Goal: Task Accomplishment & Management: Complete application form

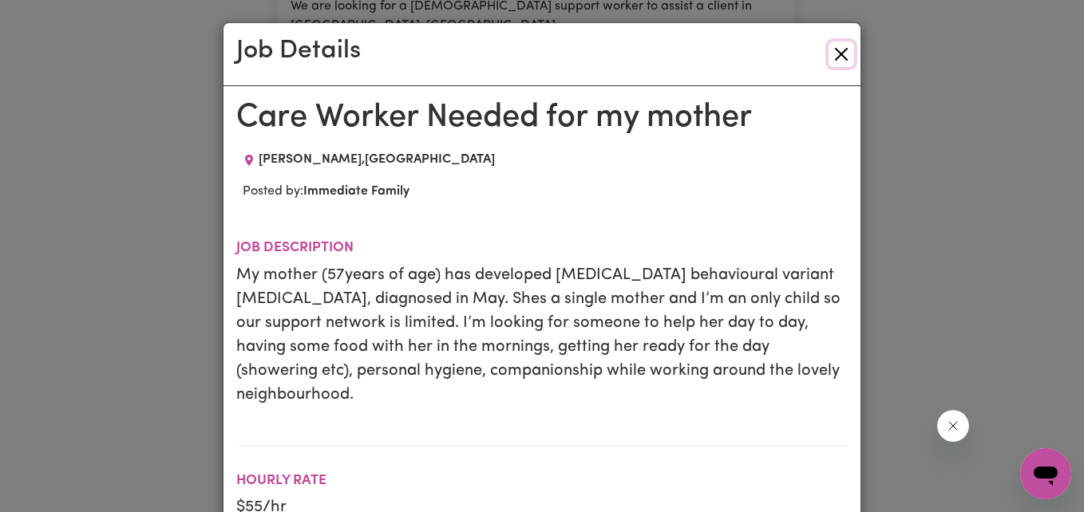
click at [831, 54] on button "Close" at bounding box center [841, 54] width 26 height 26
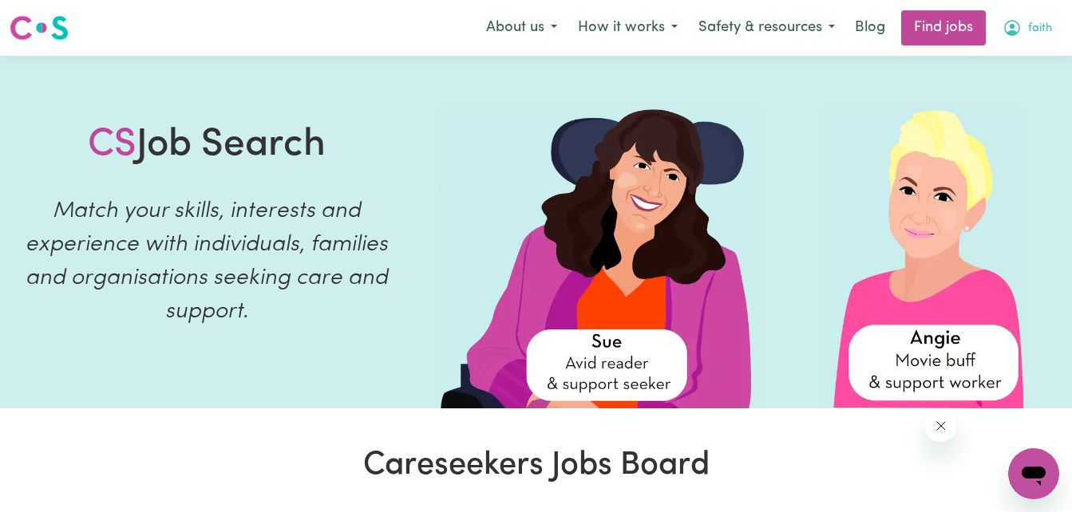
click at [1024, 28] on button "faith" at bounding box center [1027, 28] width 70 height 34
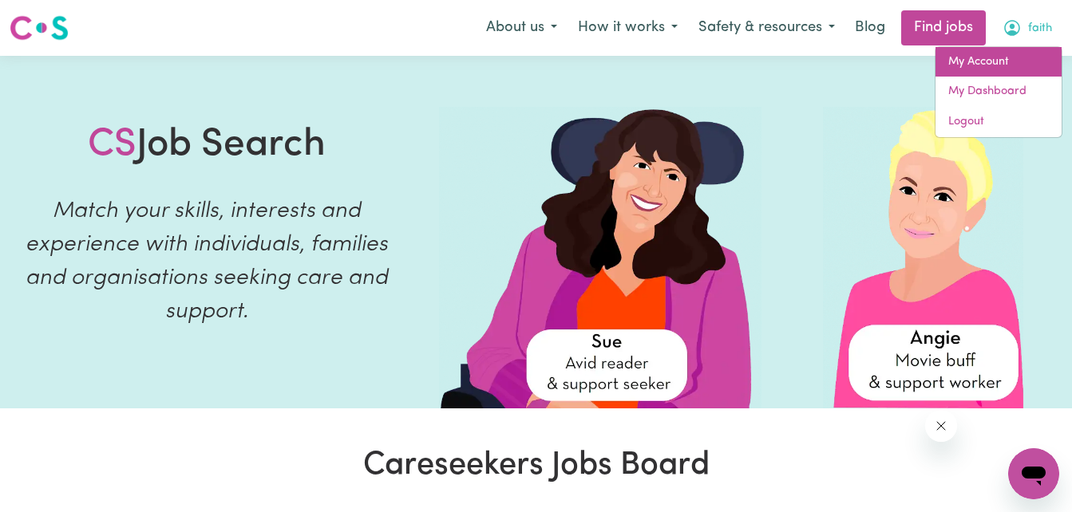
click at [1009, 65] on link "My Account" at bounding box center [998, 62] width 126 height 30
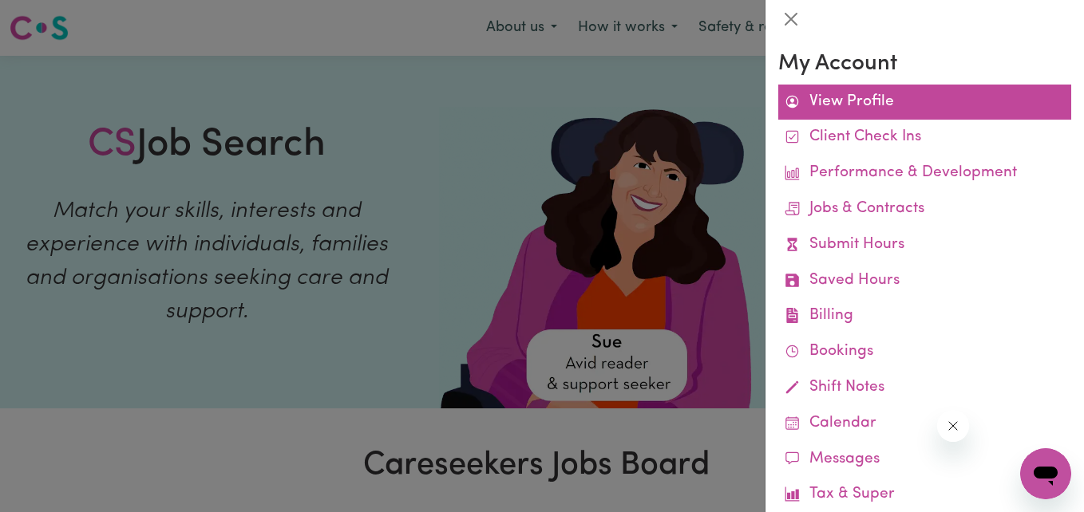
click at [886, 111] on link "View Profile" at bounding box center [924, 103] width 293 height 36
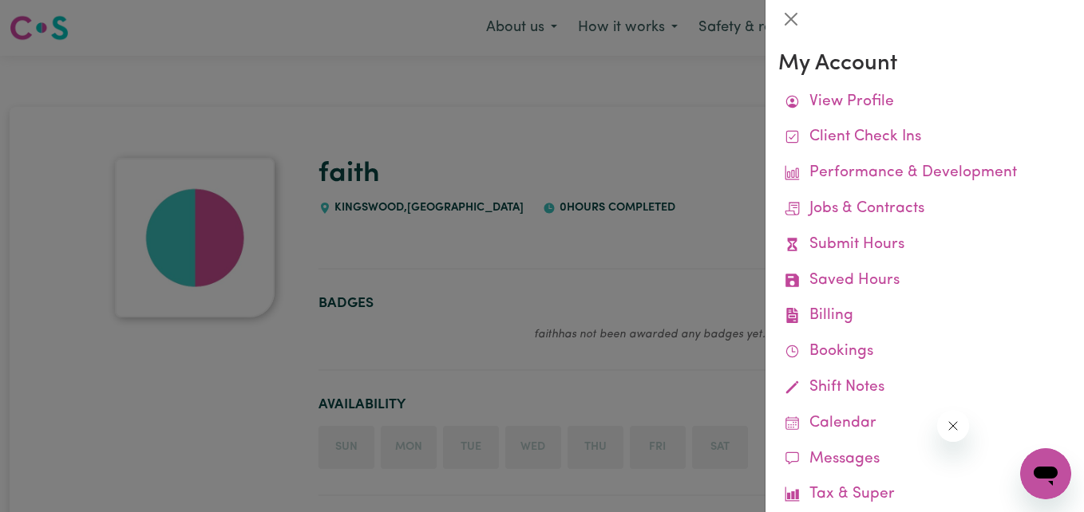
click at [644, 152] on div at bounding box center [542, 256] width 1084 height 512
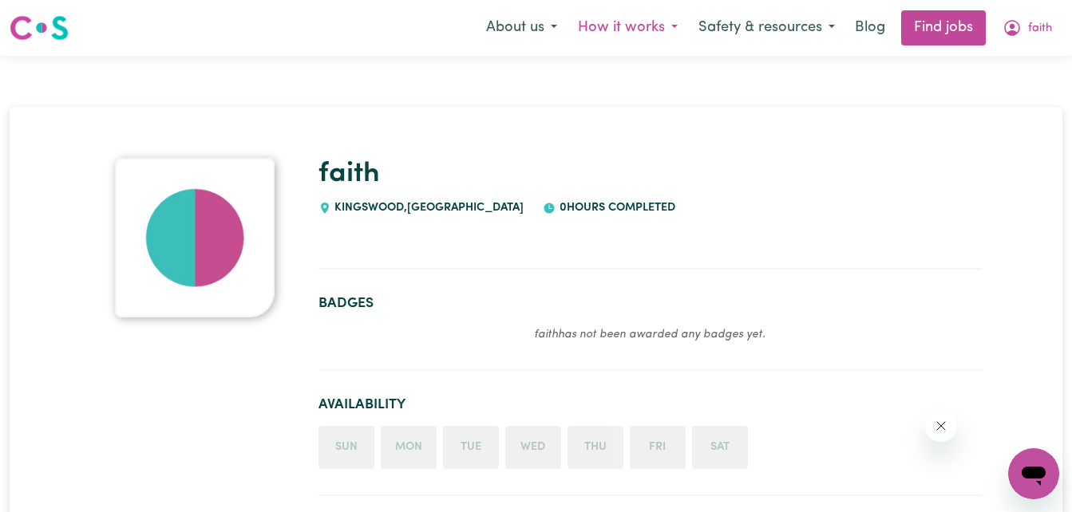
click at [634, 19] on button "How it works" at bounding box center [627, 28] width 120 height 34
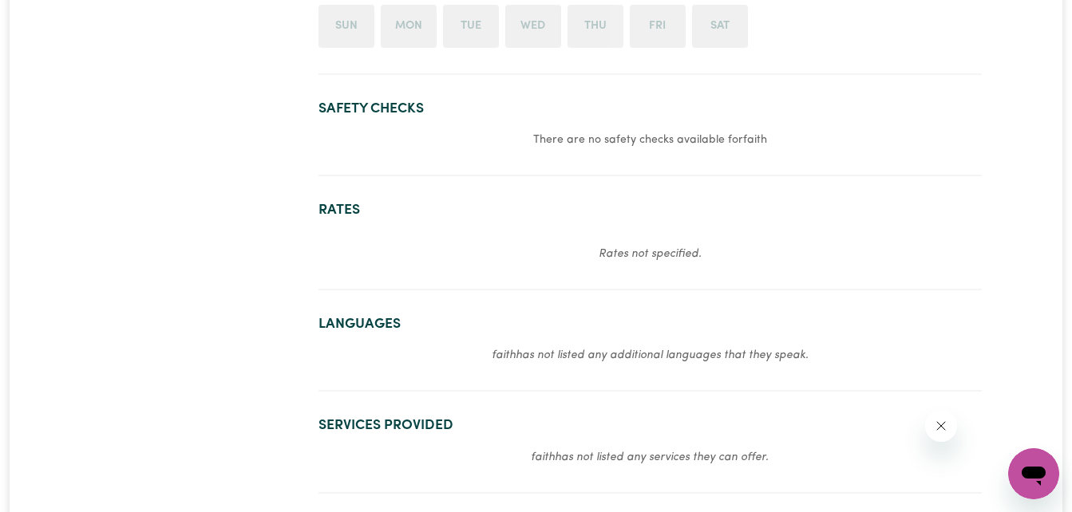
scroll to position [349, 0]
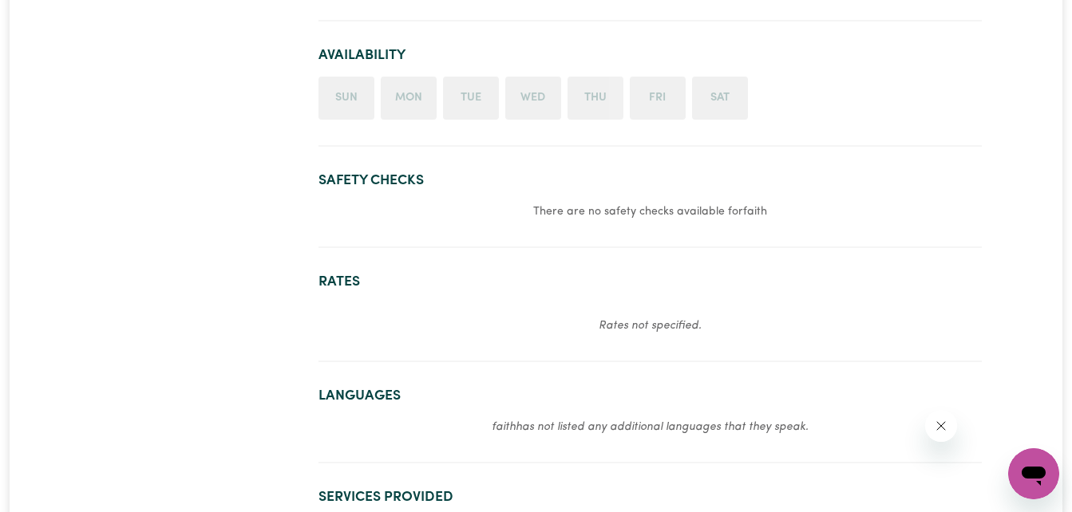
click at [688, 206] on small "There are no safety checks available for faith" at bounding box center [650, 212] width 234 height 12
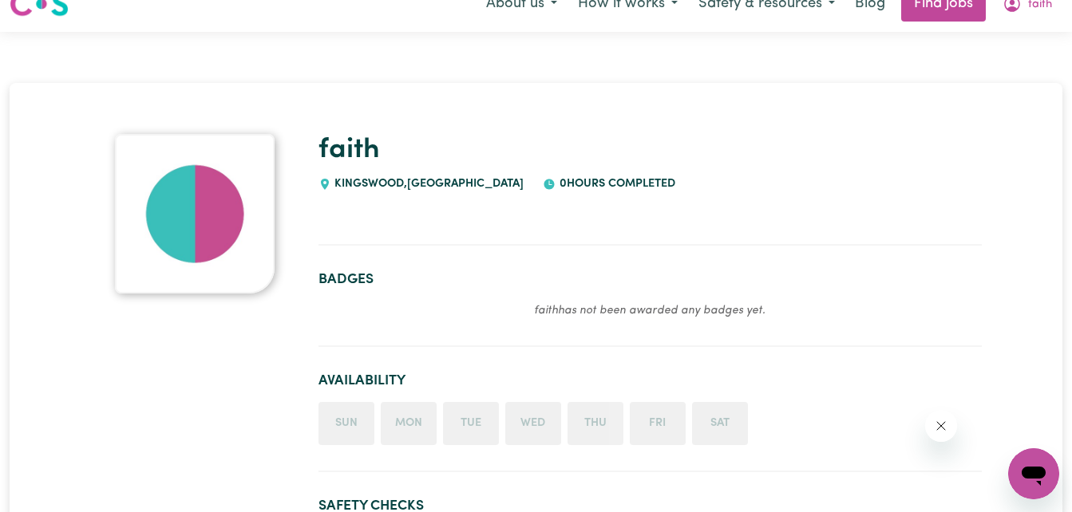
scroll to position [0, 0]
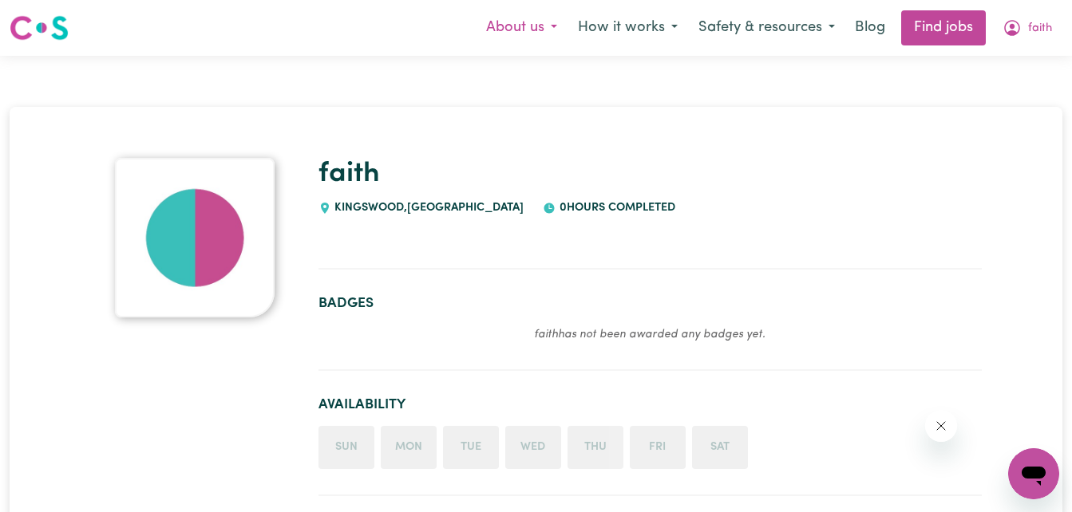
click at [511, 22] on button "About us" at bounding box center [522, 28] width 92 height 34
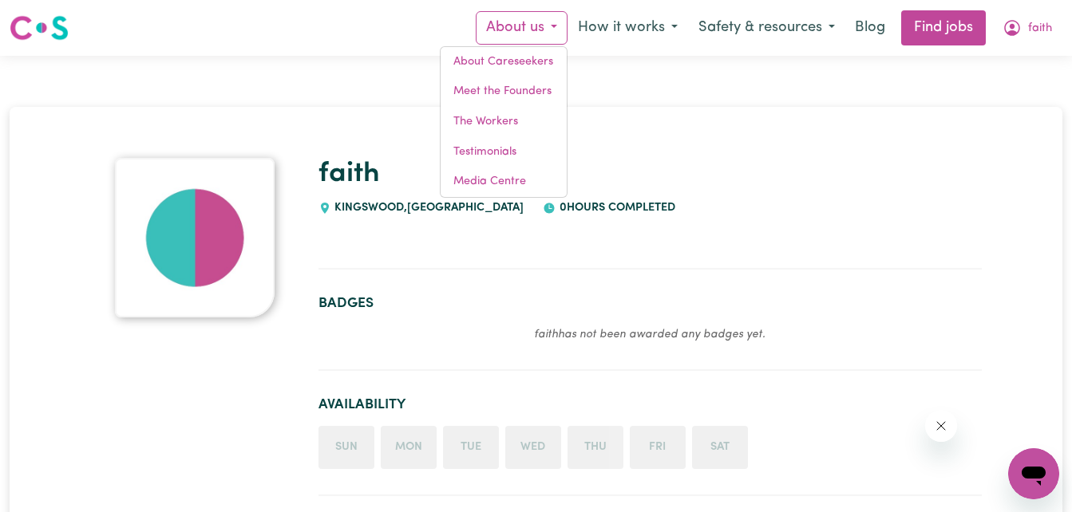
click at [732, 178] on h1 "faith" at bounding box center [649, 175] width 663 height 34
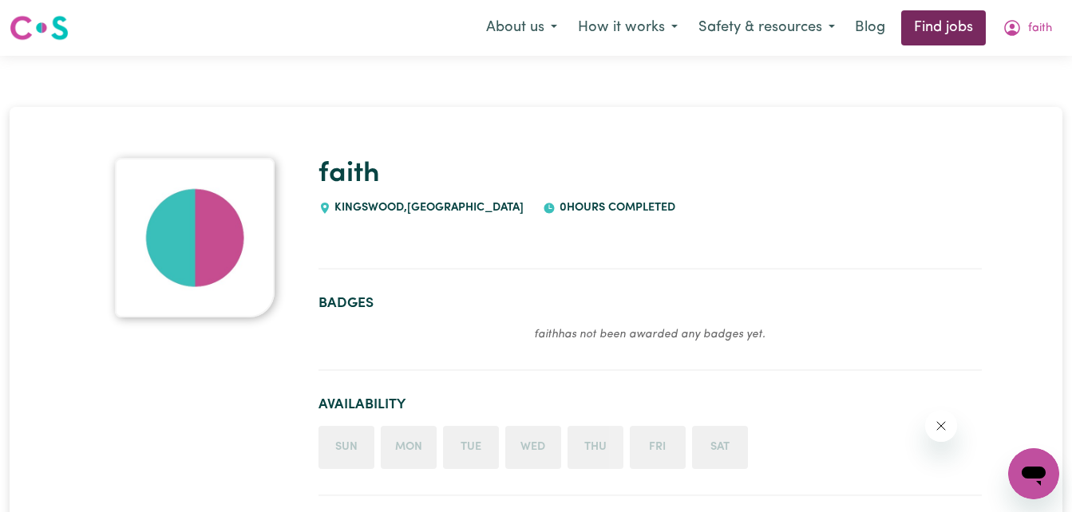
click at [929, 16] on link "Find jobs" at bounding box center [943, 27] width 85 height 35
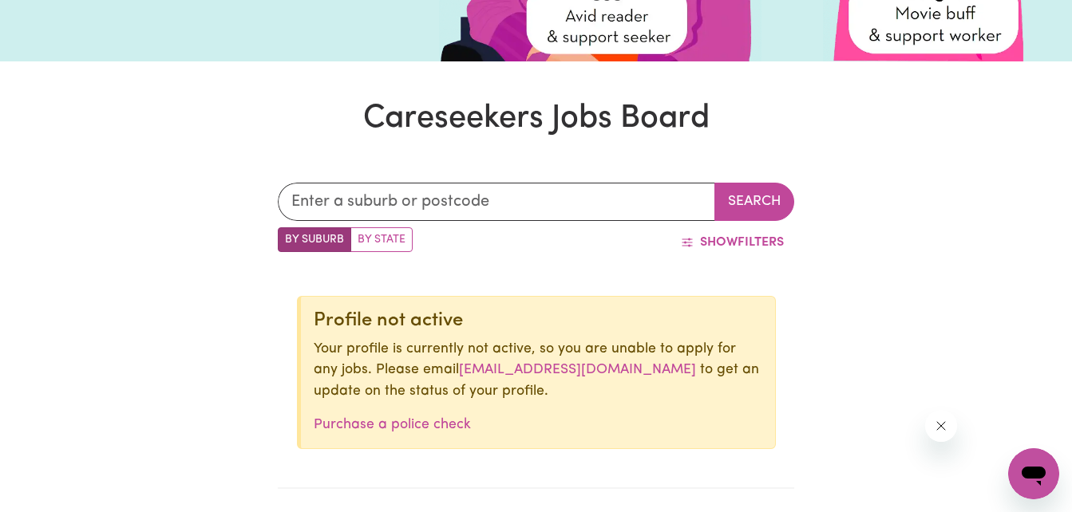
scroll to position [251, 0]
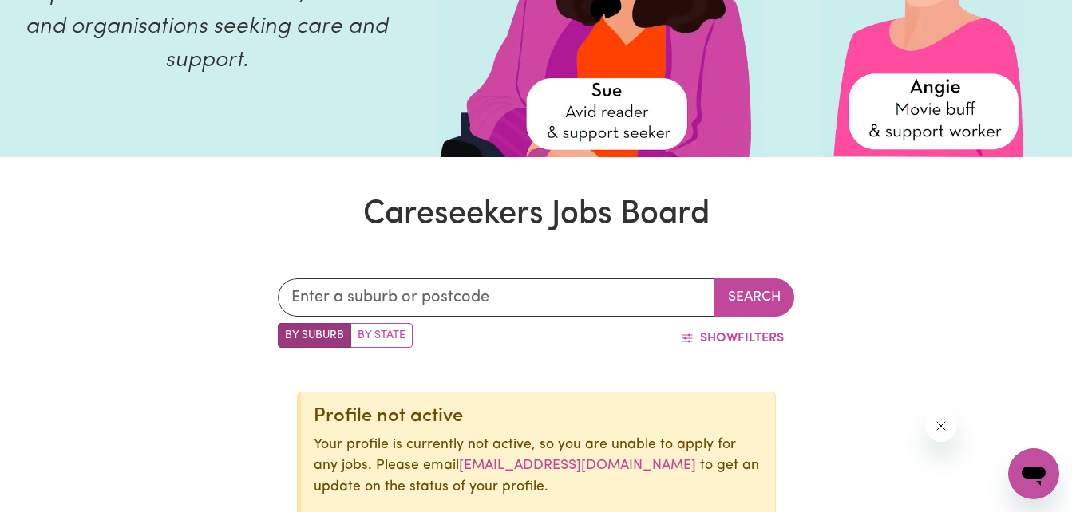
click at [325, 330] on label "By Suburb" at bounding box center [314, 335] width 73 height 25
click at [288, 330] on input "By Suburb" at bounding box center [283, 328] width 10 height 10
click at [345, 299] on input "text" at bounding box center [497, 297] width 438 height 38
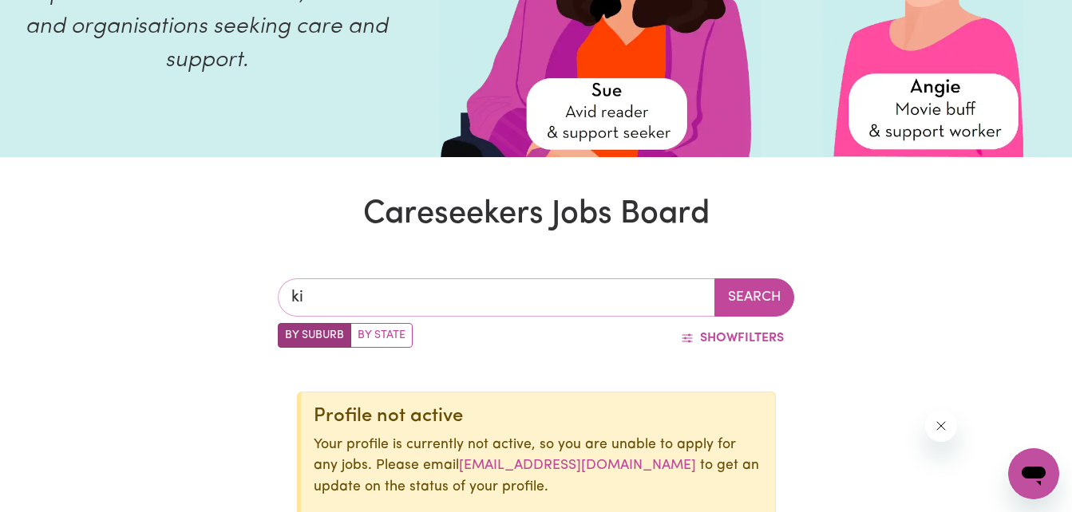
type input "kin"
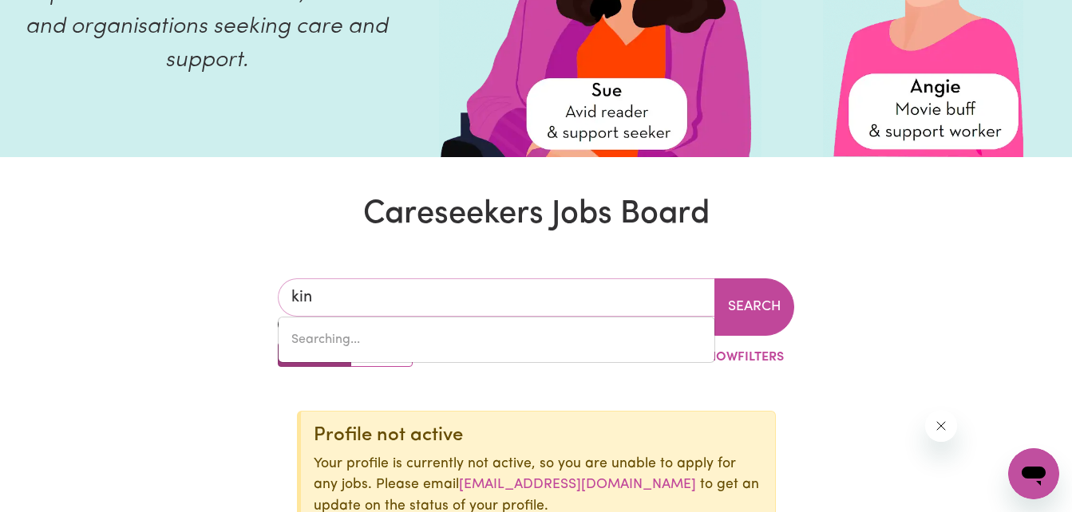
type input "kin KIN, [GEOGRAPHIC_DATA], 4571"
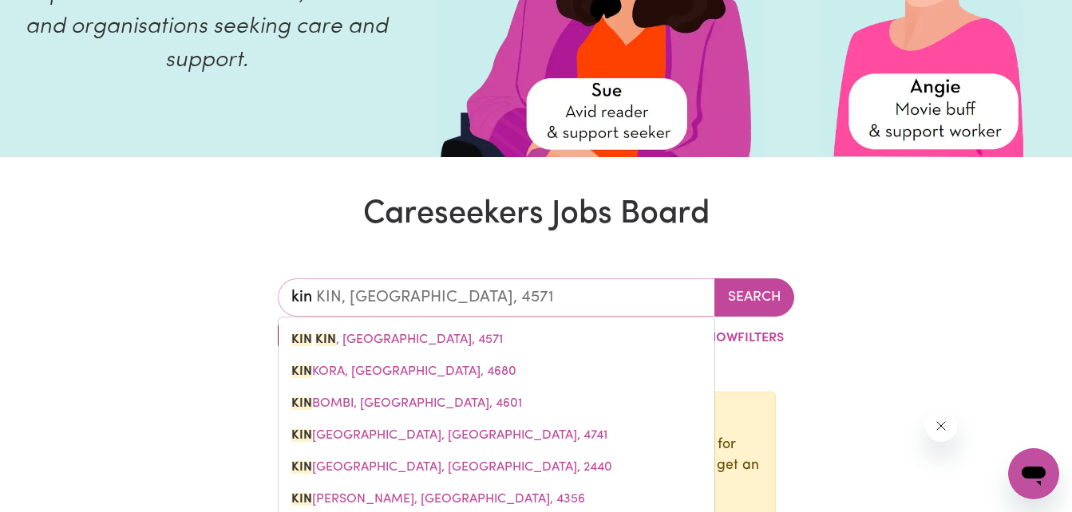
type input "king"
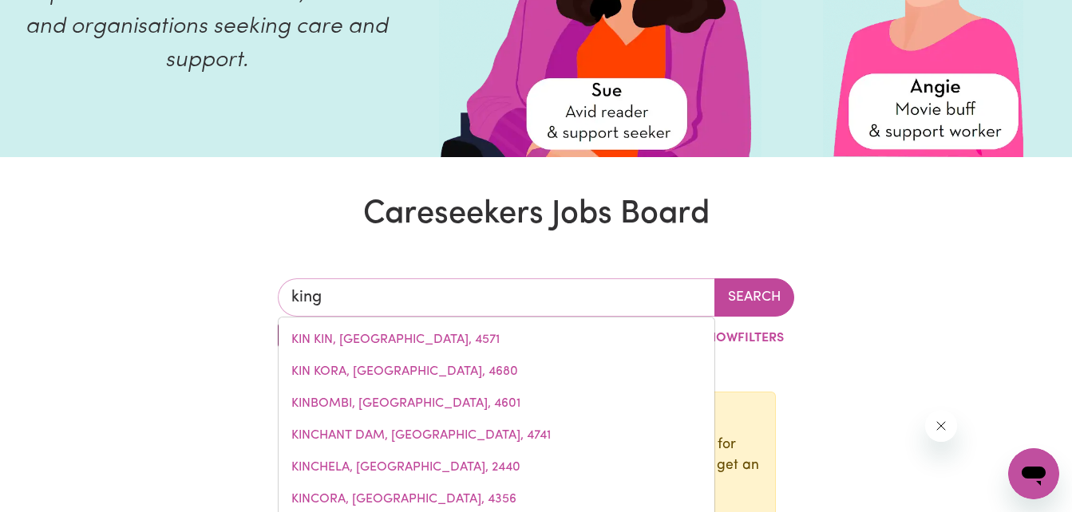
type input "[GEOGRAPHIC_DATA], [GEOGRAPHIC_DATA], 0854"
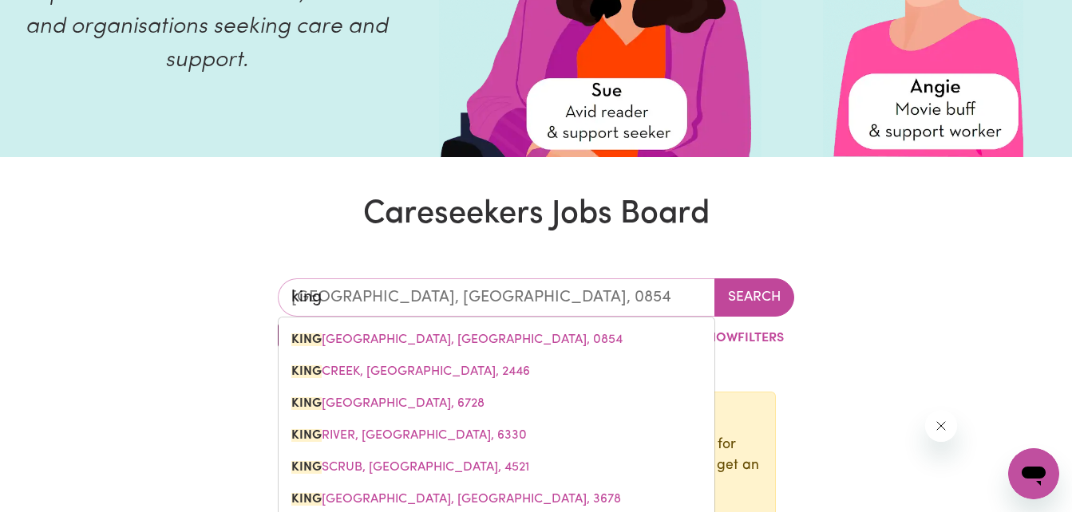
type input "kings"
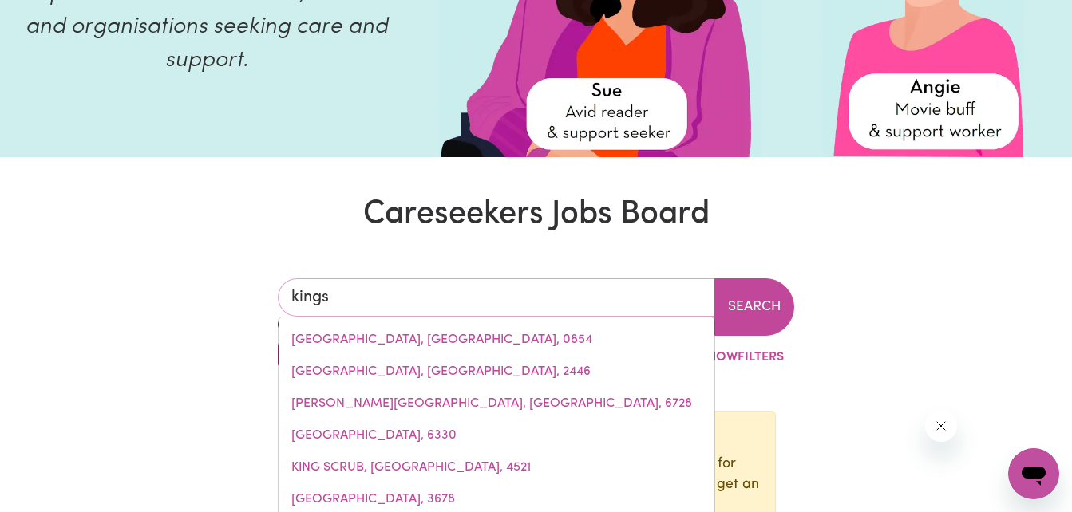
type input "[GEOGRAPHIC_DATA], [GEOGRAPHIC_DATA], 4551"
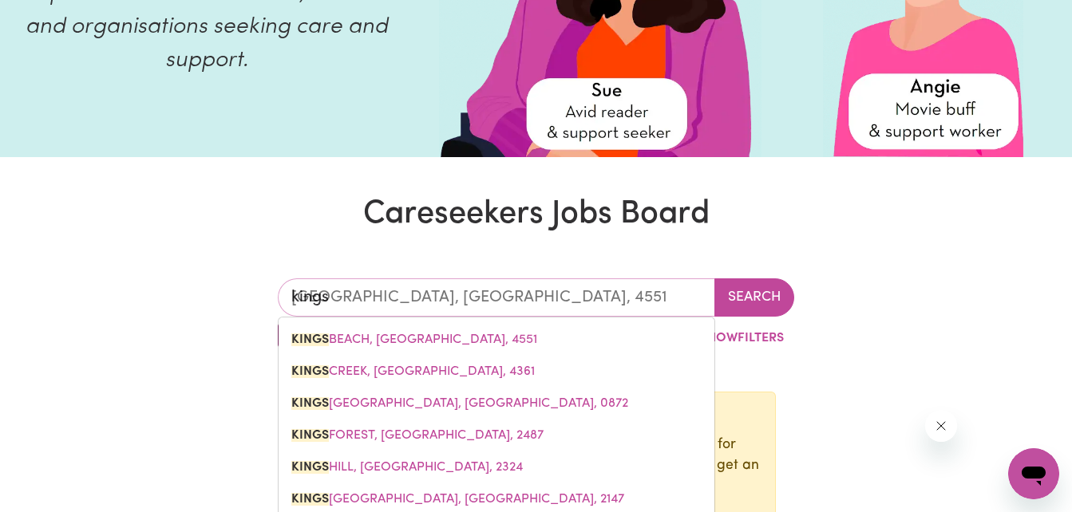
type input "kingsw"
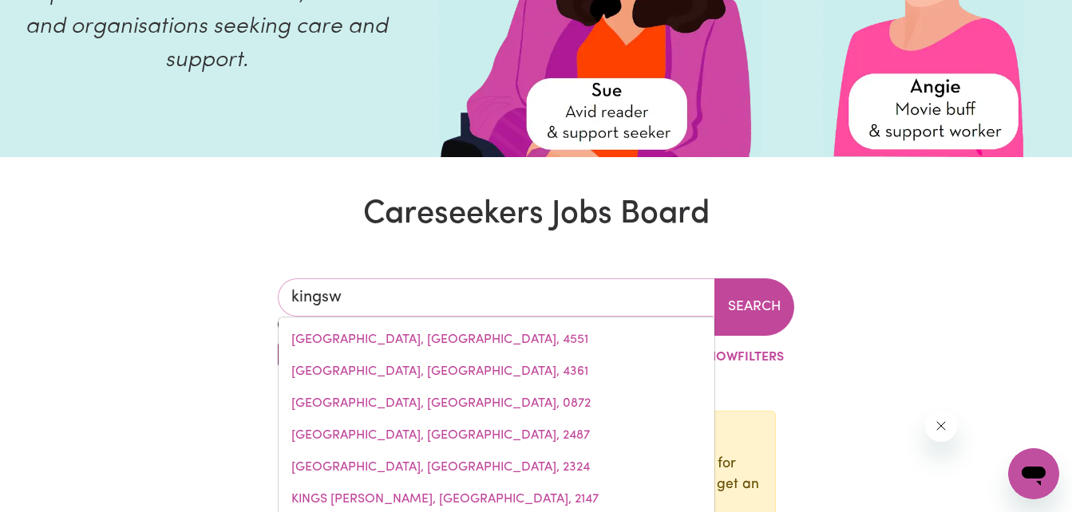
type input "kingswAY, [GEOGRAPHIC_DATA], 6065"
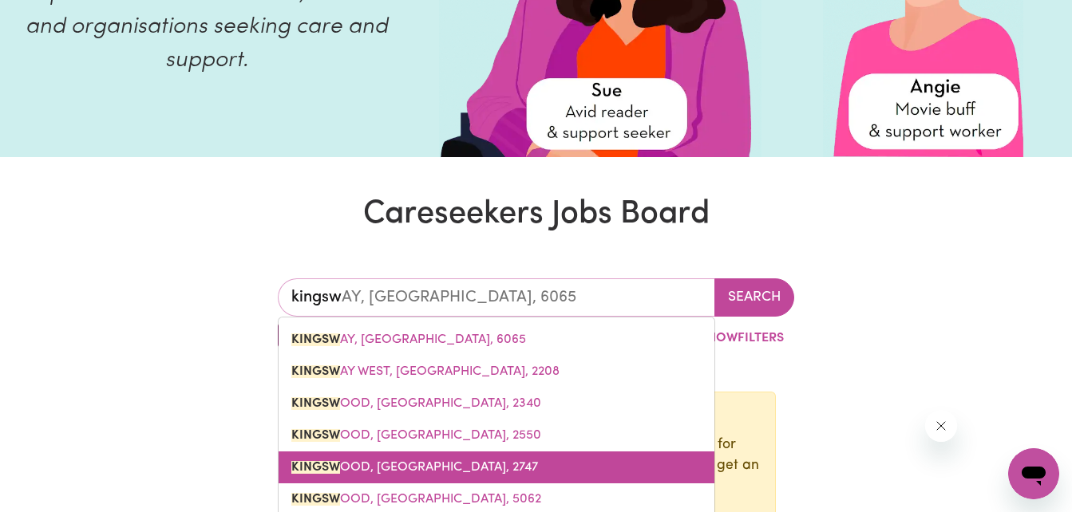
click at [357, 464] on span "KINGSW OOD, [GEOGRAPHIC_DATA], 2747" at bounding box center [414, 467] width 247 height 13
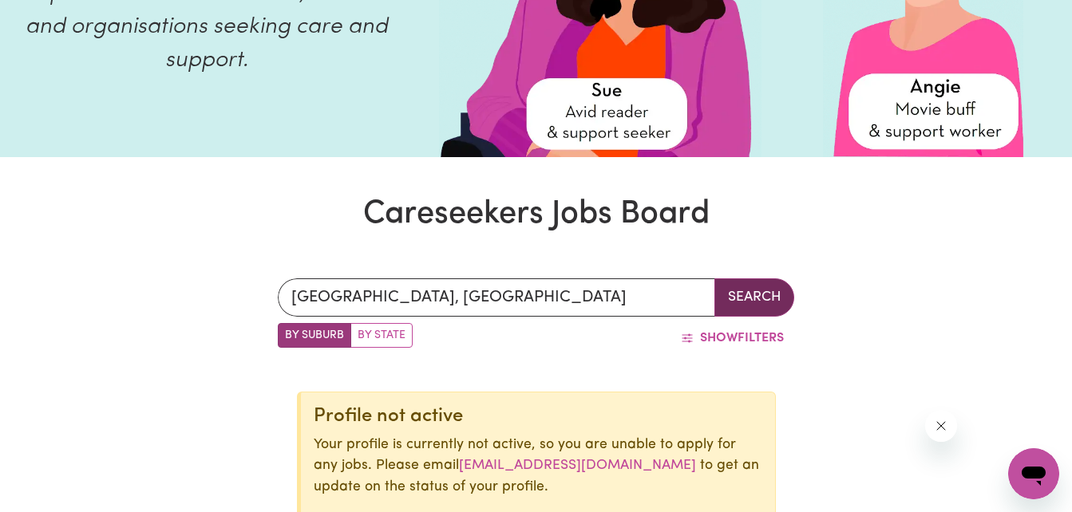
click at [738, 302] on button "Search" at bounding box center [754, 297] width 80 height 38
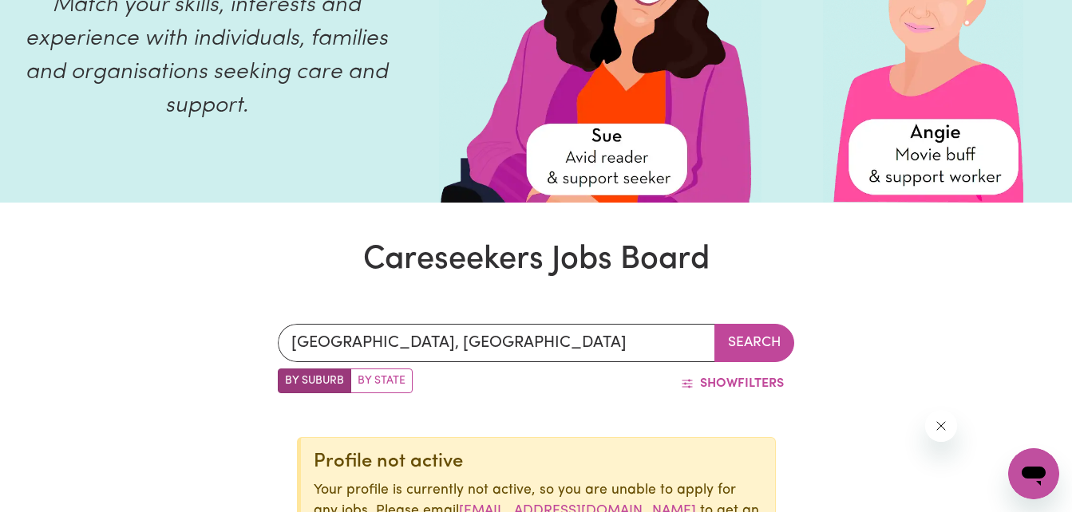
scroll to position [195, 0]
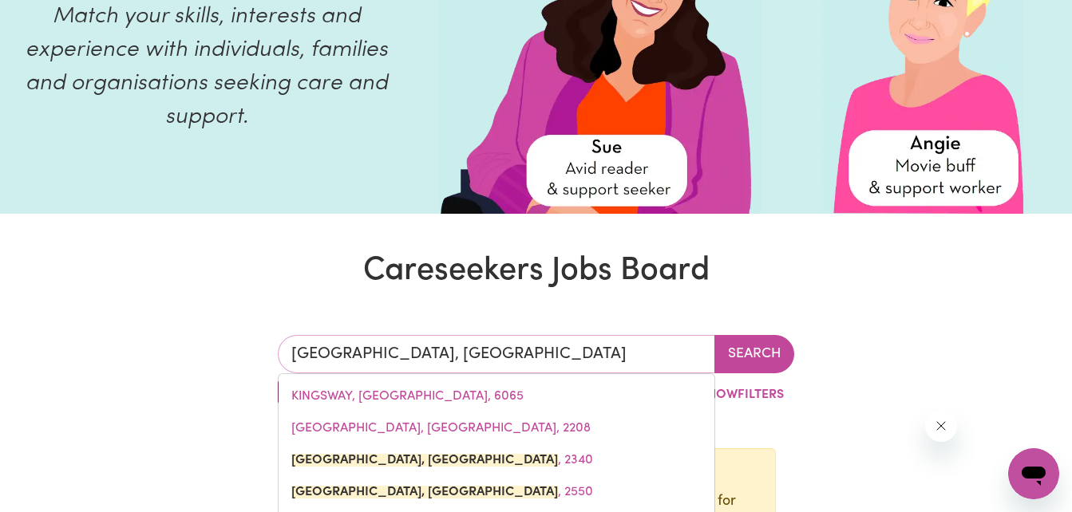
click at [678, 353] on input "[GEOGRAPHIC_DATA], [GEOGRAPHIC_DATA]" at bounding box center [497, 354] width 438 height 38
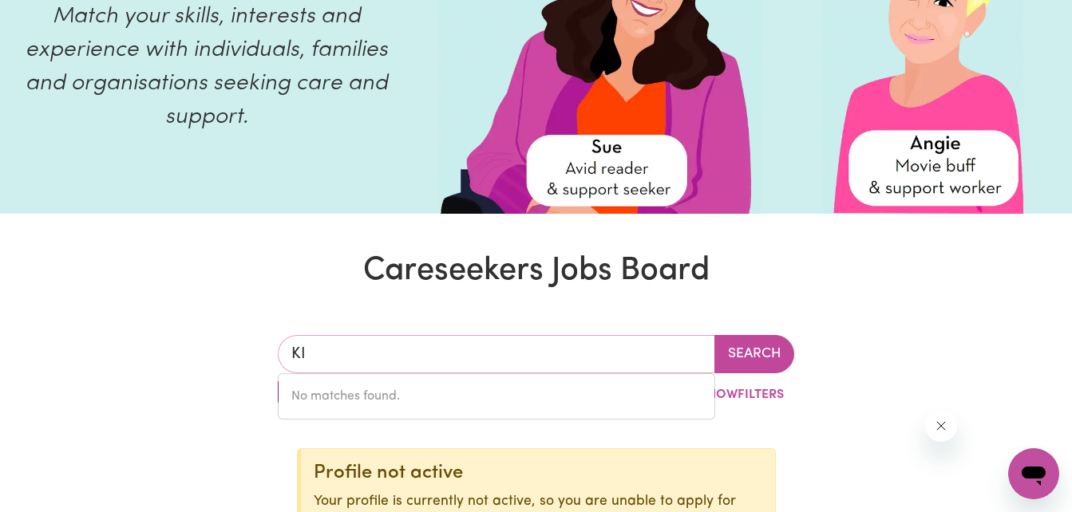
type input "K"
type input "pen"
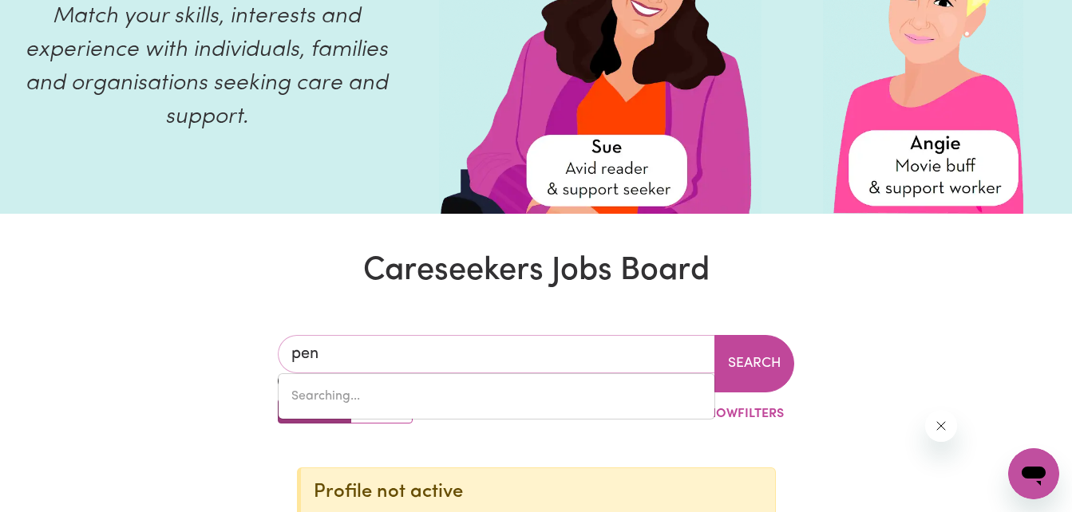
type input "[GEOGRAPHIC_DATA], [GEOGRAPHIC_DATA], 2145"
type input "penr"
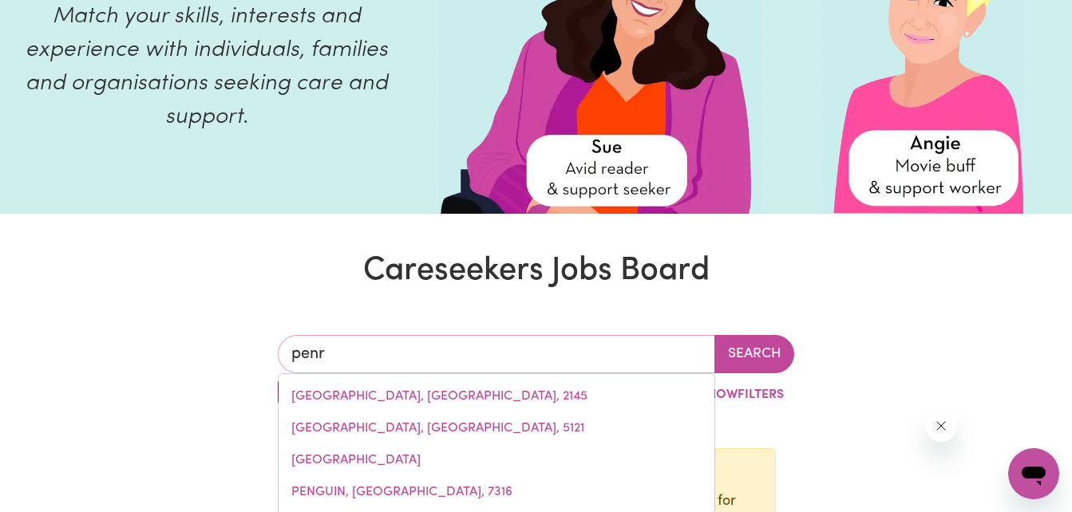
type input "penrICE, [GEOGRAPHIC_DATA]"
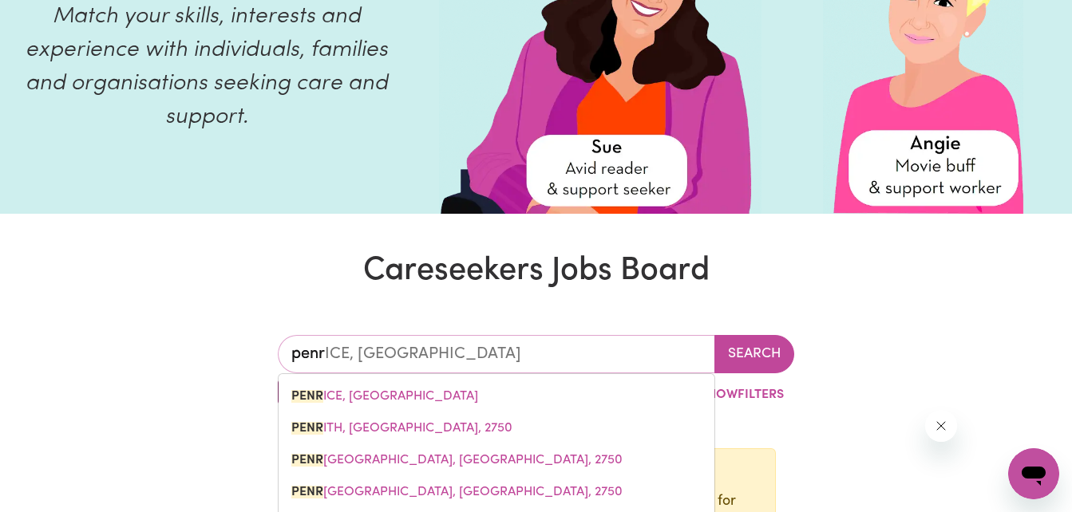
type input "penri"
type input "penriCE, [GEOGRAPHIC_DATA]"
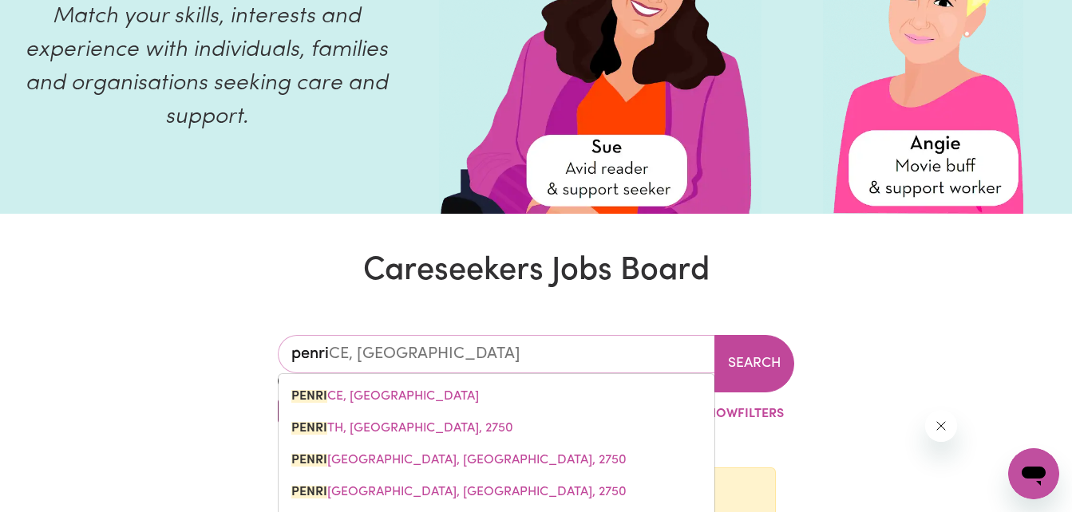
type input "penrit"
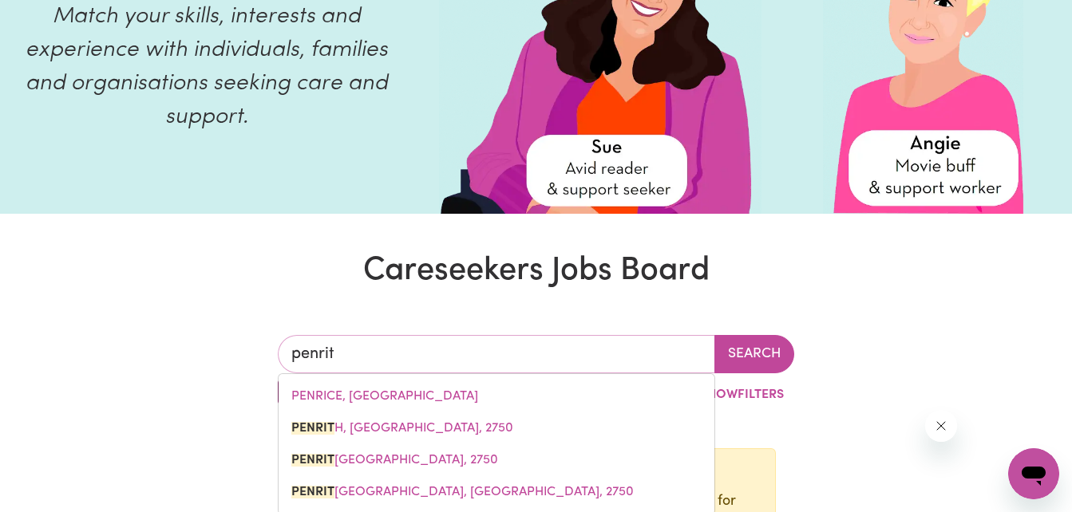
type input "penrith"
type input "[GEOGRAPHIC_DATA], [GEOGRAPHIC_DATA], 2750"
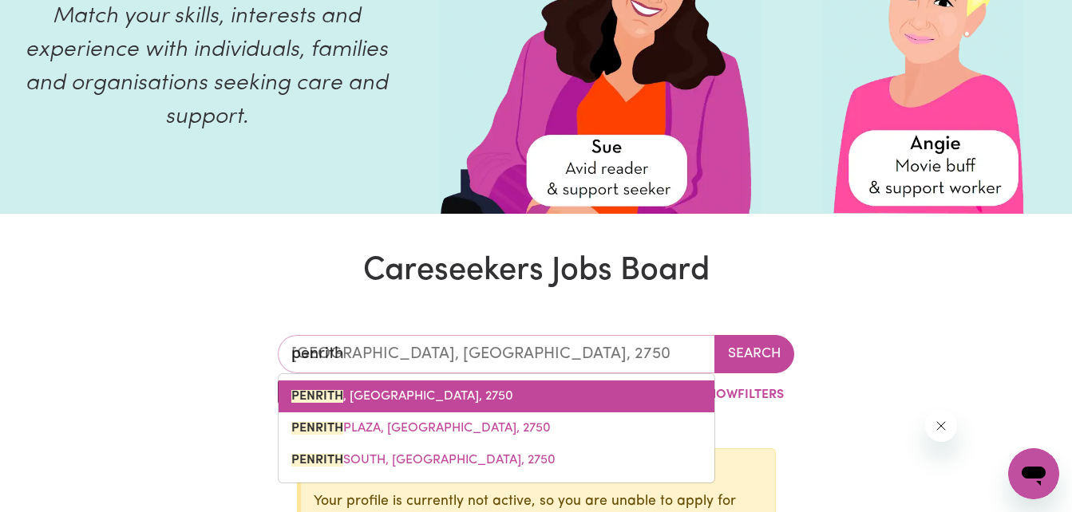
click at [673, 400] on link "PENRITH , [GEOGRAPHIC_DATA], 2750" at bounding box center [496, 397] width 436 height 32
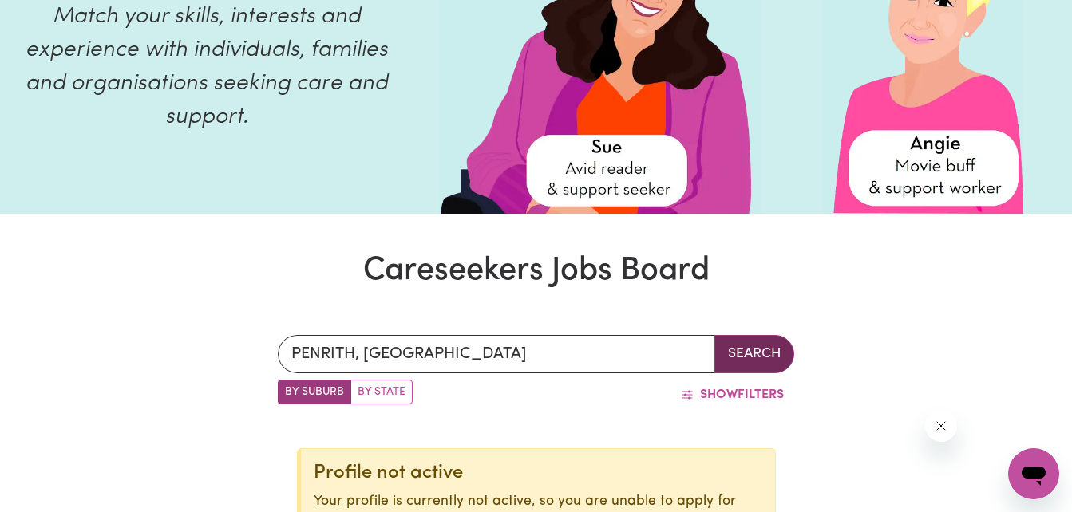
click at [752, 343] on button "Search" at bounding box center [754, 354] width 80 height 38
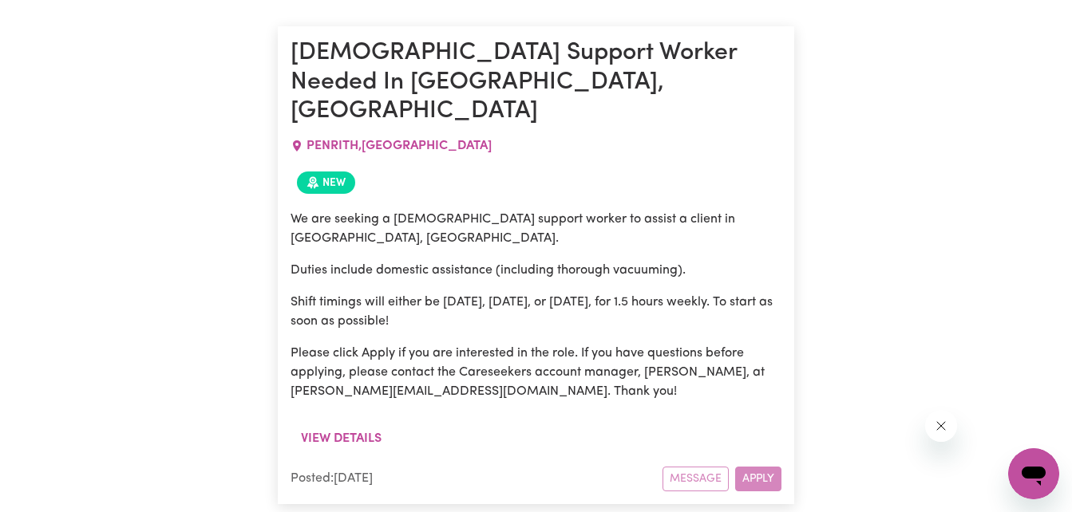
scroll to position [912, 0]
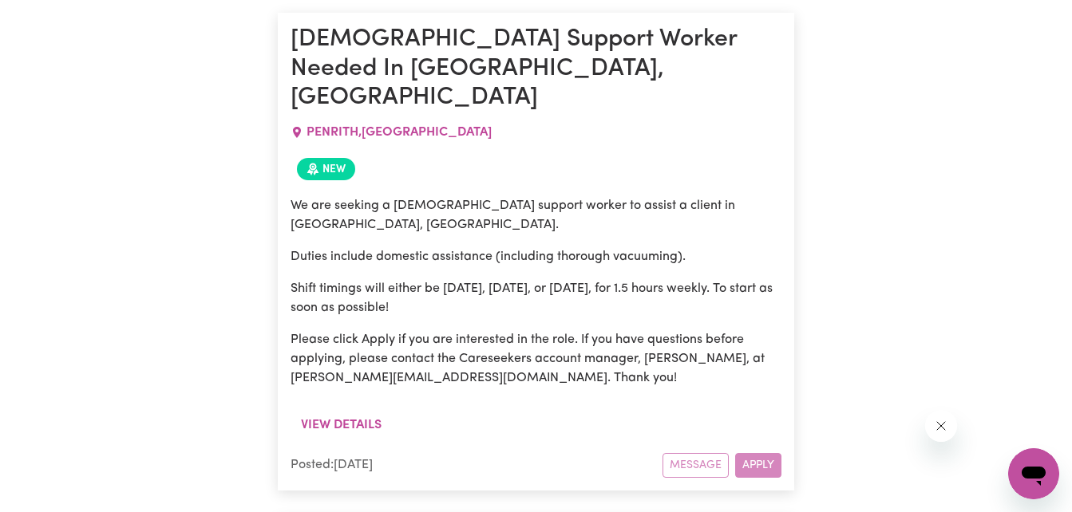
click at [768, 453] on div "Message Apply" at bounding box center [721, 465] width 119 height 25
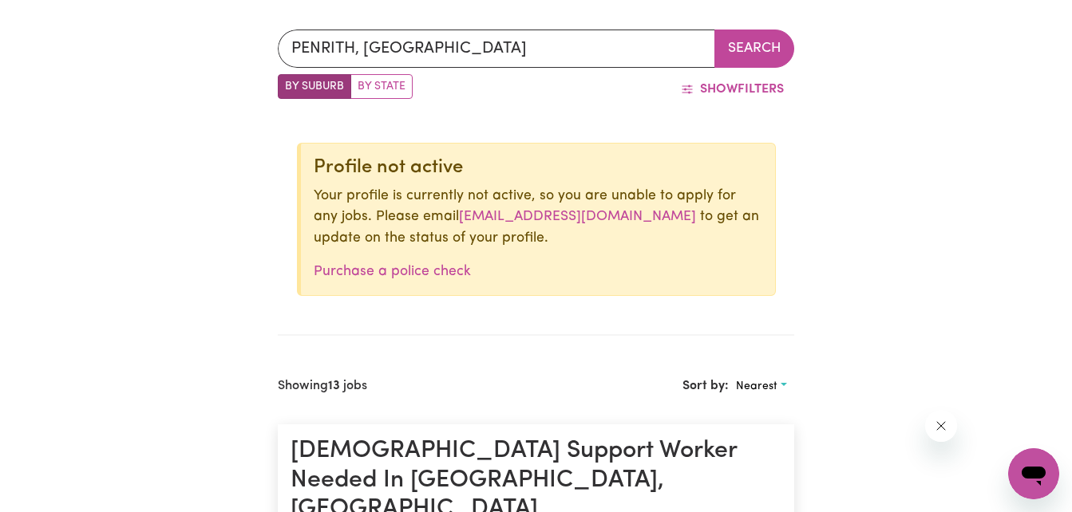
scroll to position [0, 0]
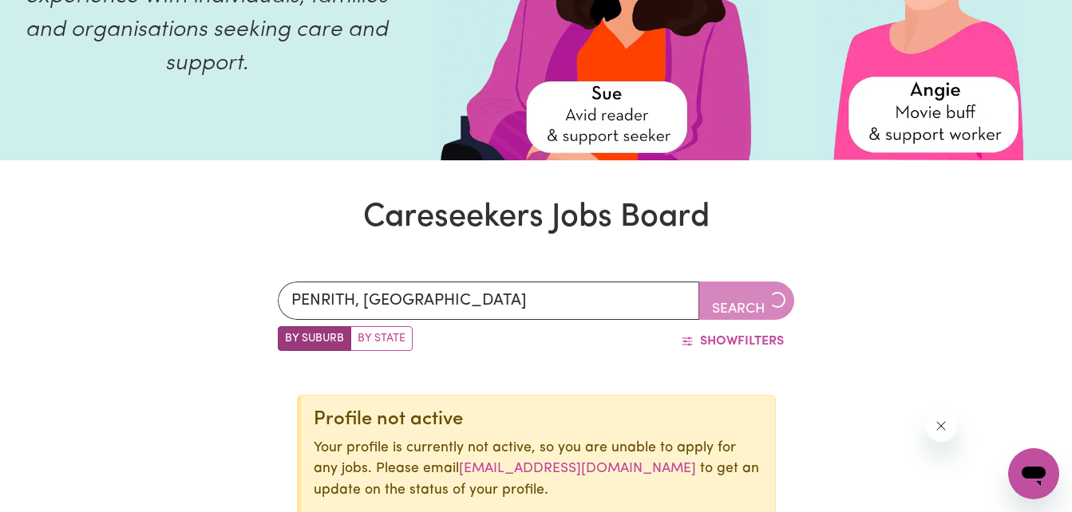
scroll to position [251, 0]
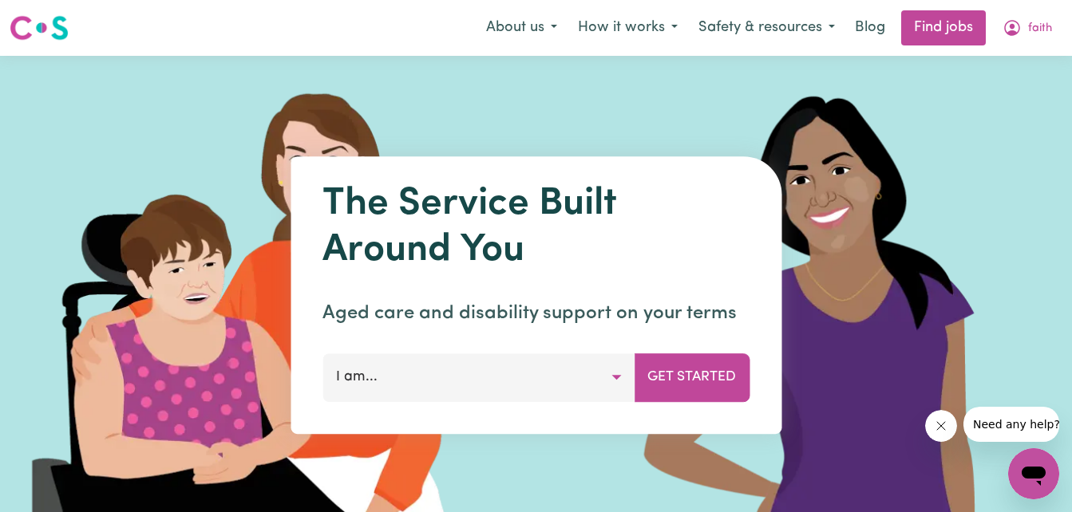
click at [616, 372] on button "I am..." at bounding box center [478, 377] width 312 height 48
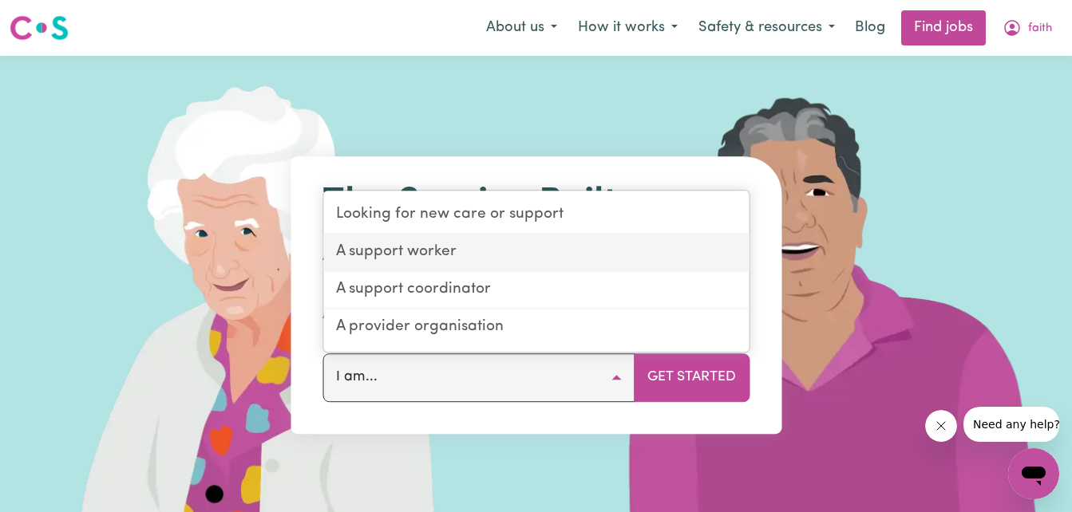
click at [543, 259] on link "A support worker" at bounding box center [535, 254] width 425 height 38
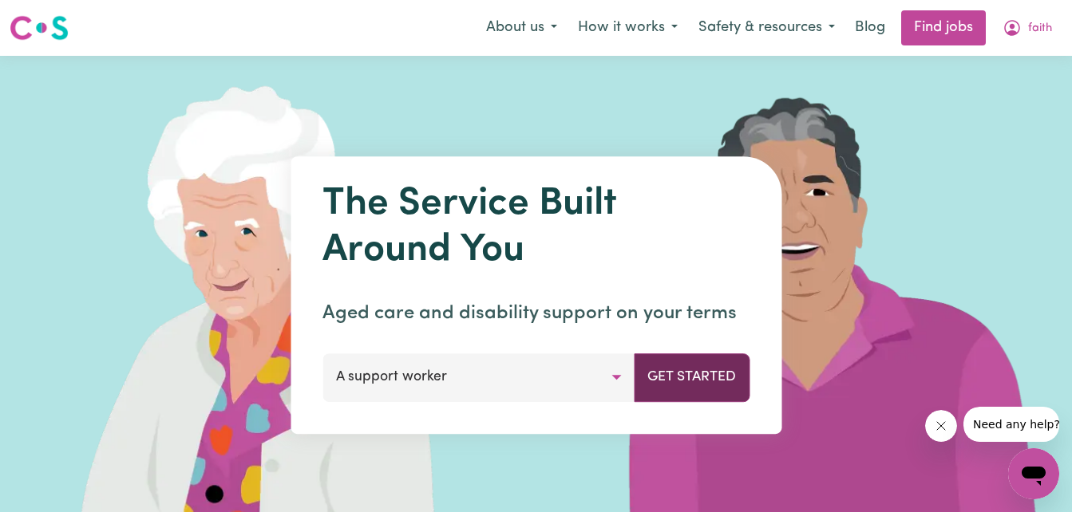
click at [683, 382] on button "Get Started" at bounding box center [692, 377] width 116 height 48
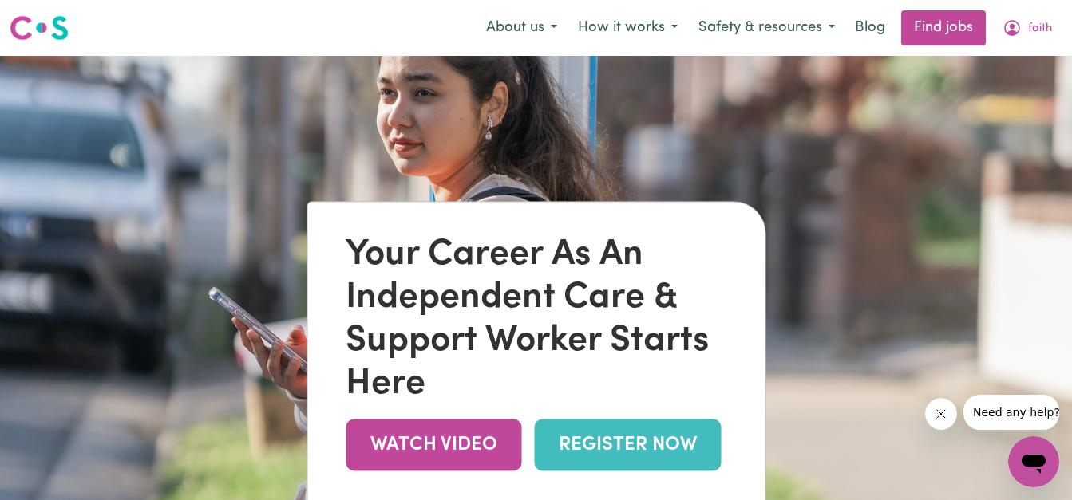
click at [595, 459] on link "REGISTER NOW" at bounding box center [627, 446] width 187 height 52
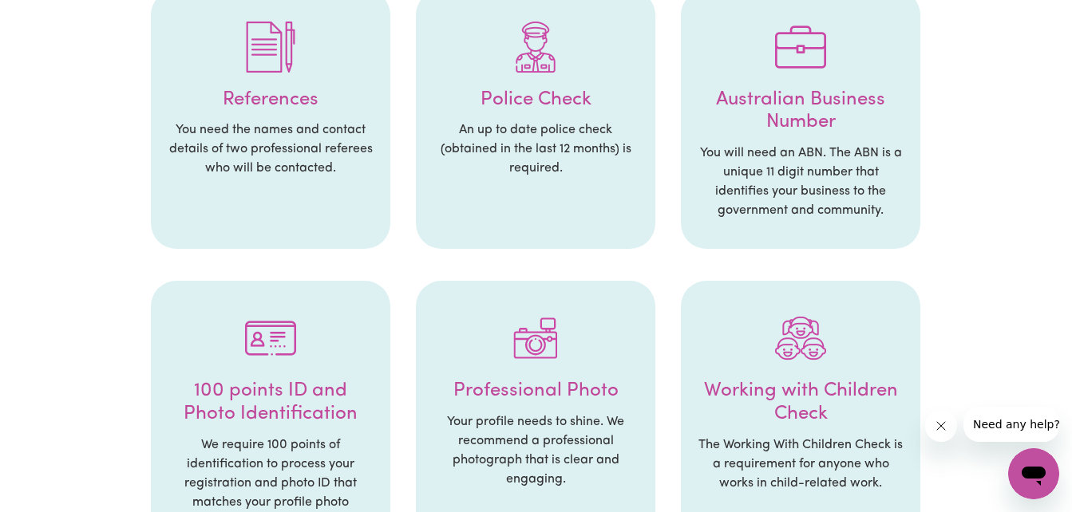
scroll to position [413, 0]
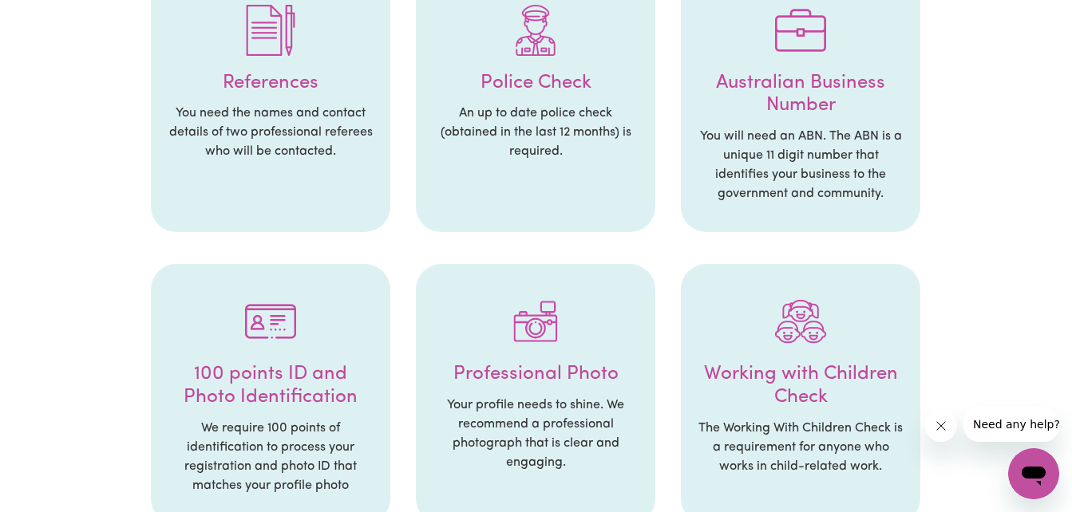
click at [282, 152] on p "You need the names and contact details of two professional referees who will be…" at bounding box center [270, 132] width 207 height 57
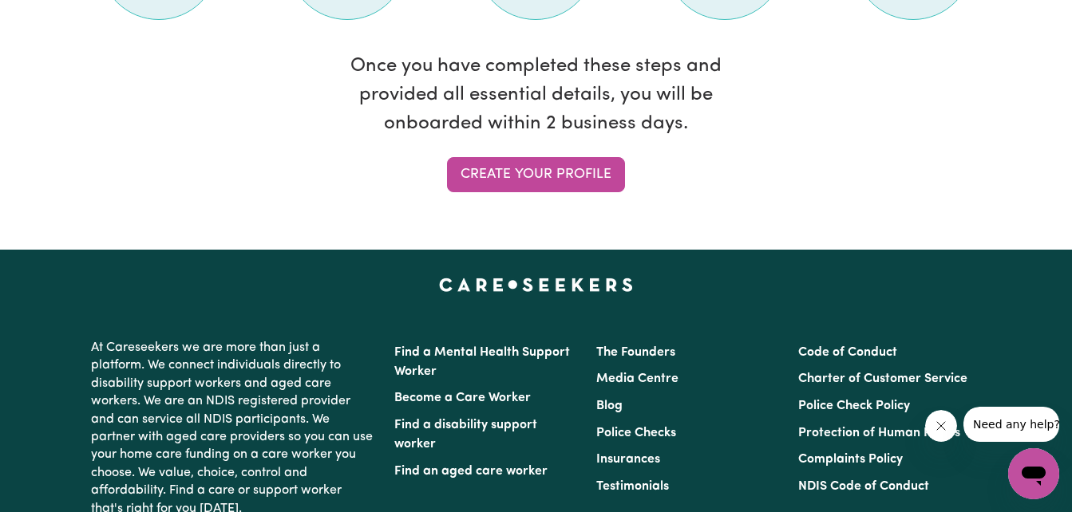
scroll to position [1512, 0]
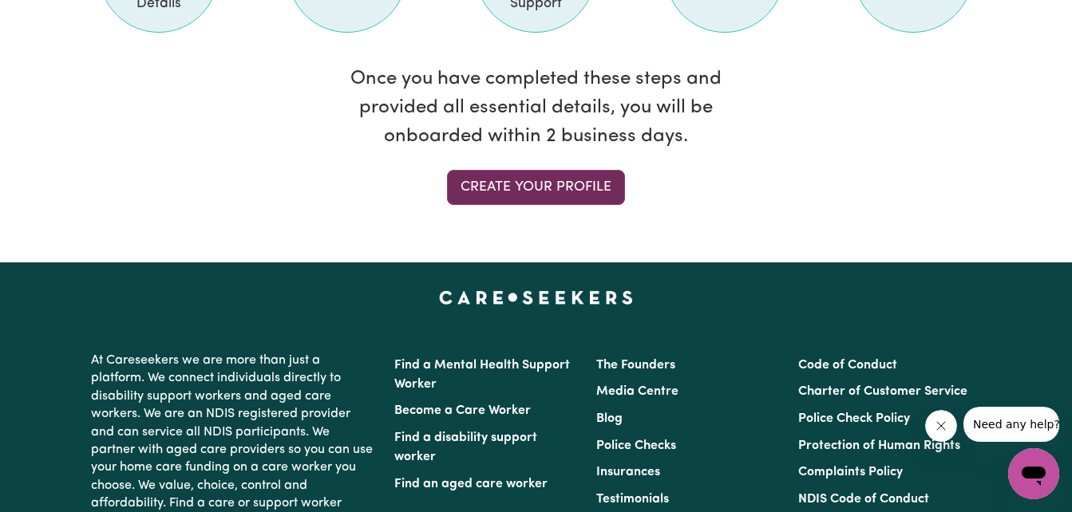
click at [523, 195] on link "Create your profile" at bounding box center [536, 187] width 178 height 35
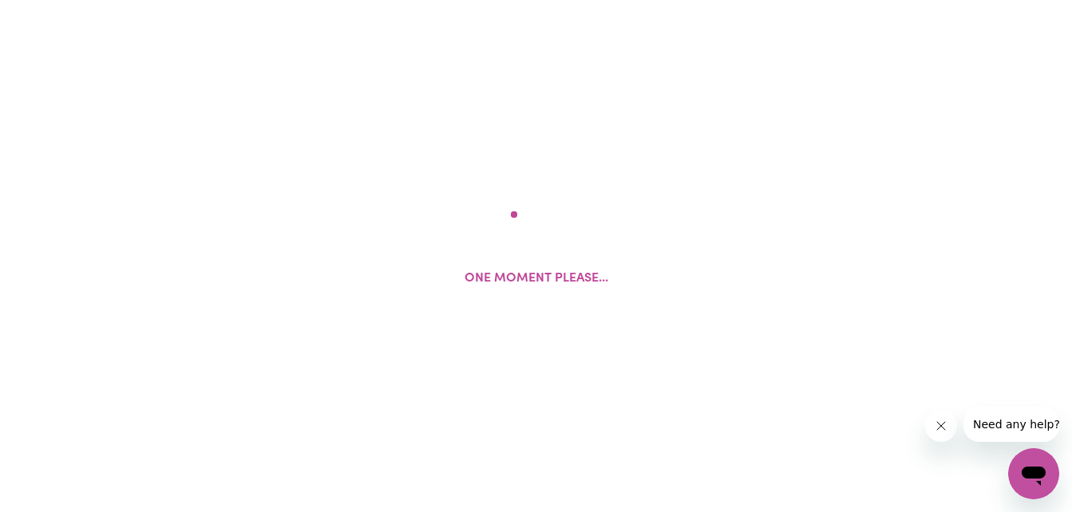
select select "Studying a healthcare related degree or qualification"
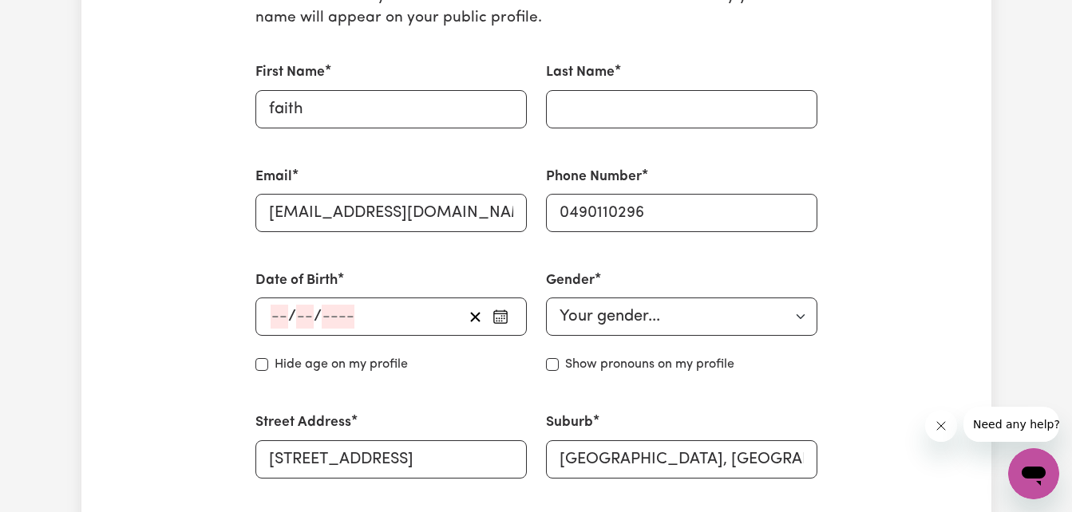
scroll to position [458, 0]
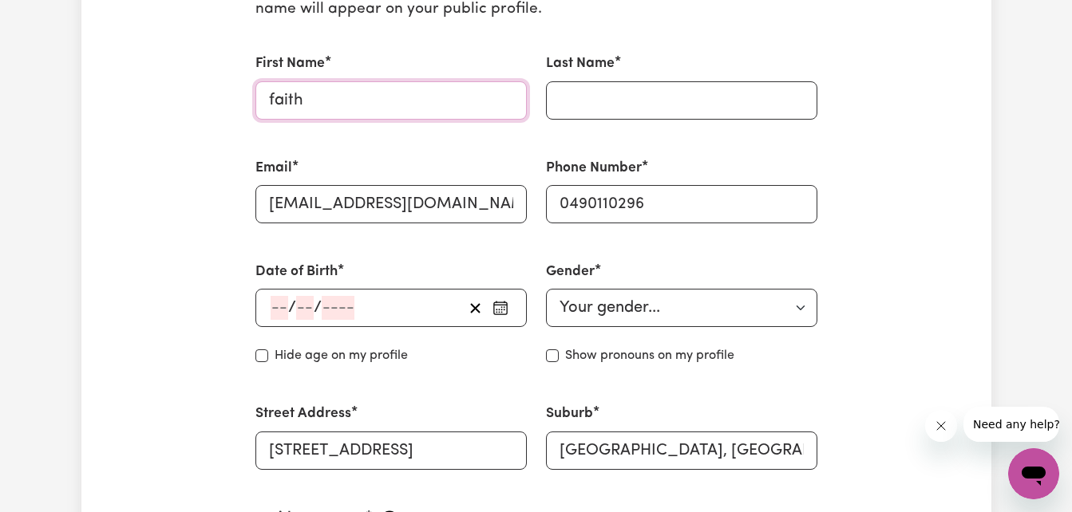
click at [274, 107] on input "faith" at bounding box center [390, 100] width 271 height 38
type input "Faith"
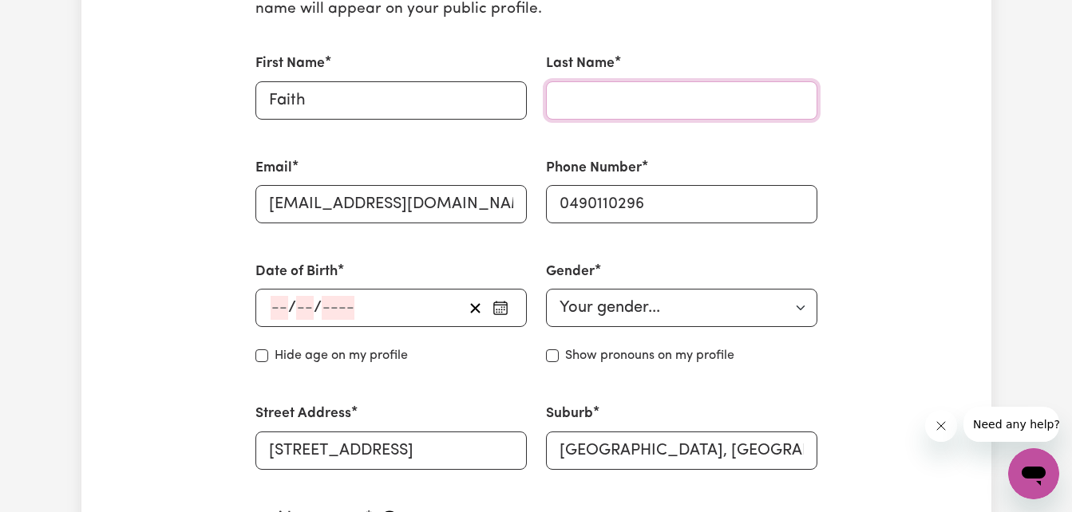
click at [566, 105] on input "Last Name" at bounding box center [681, 100] width 271 height 38
type input "Gathecha"
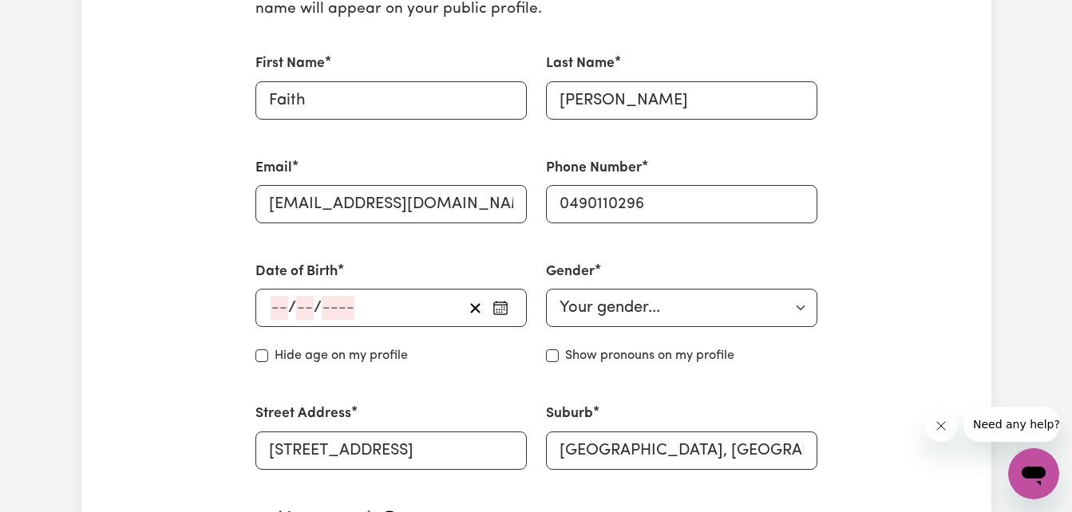
type input "Kingswood NSW 2747, Australia"
type input "faith"
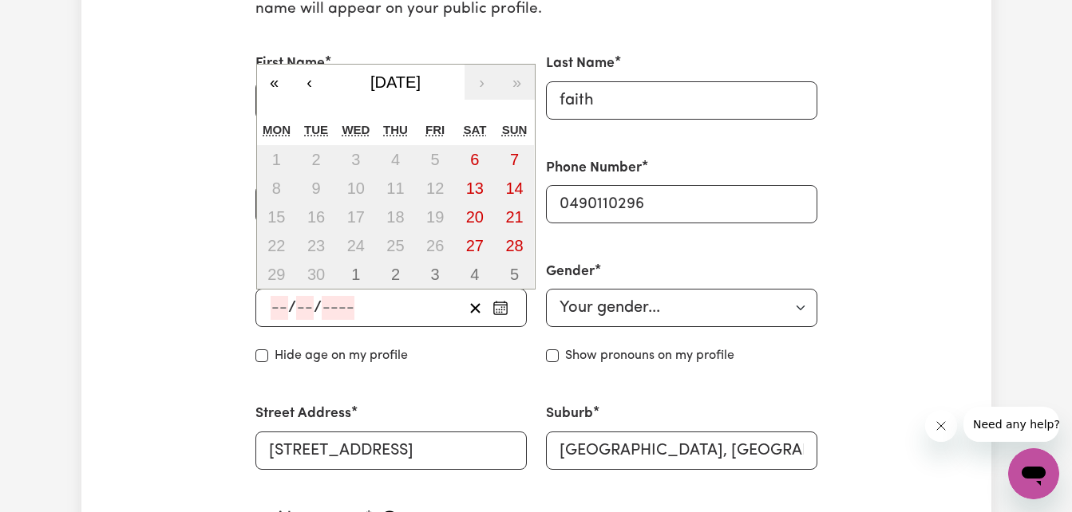
click at [284, 309] on input "number" at bounding box center [279, 308] width 18 height 24
type input "17"
type input "09"
type input "199"
type input "1999-09-17"
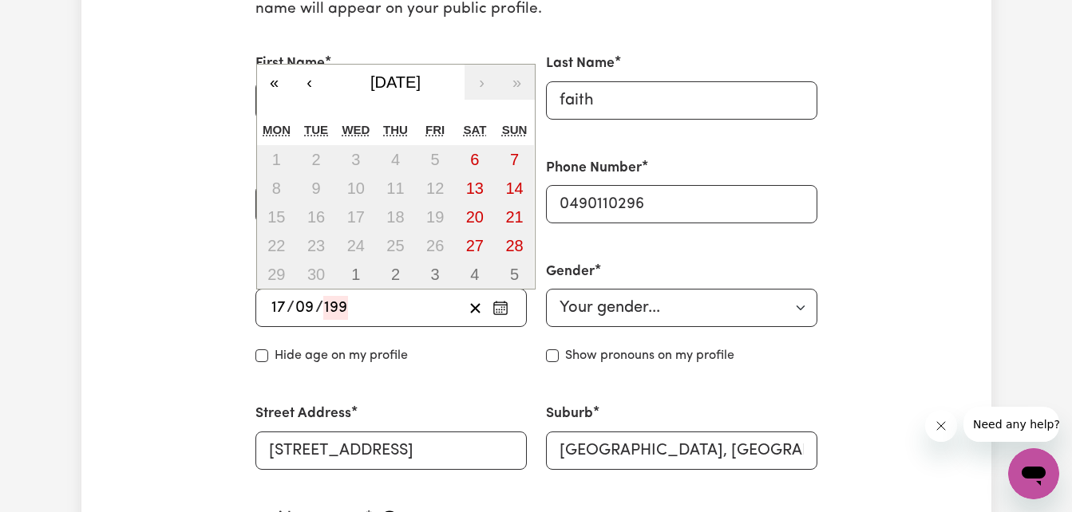
type input "9"
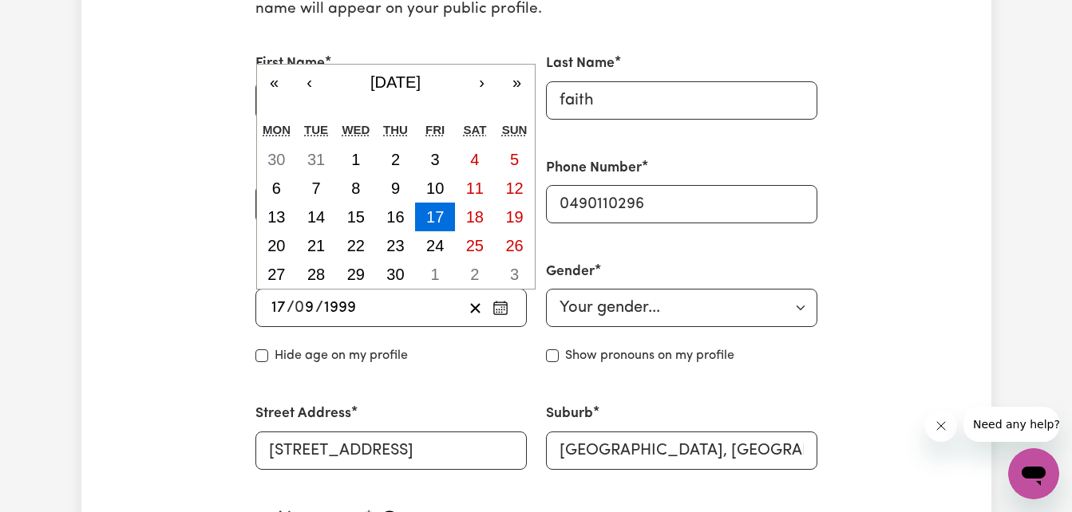
type input "1999"
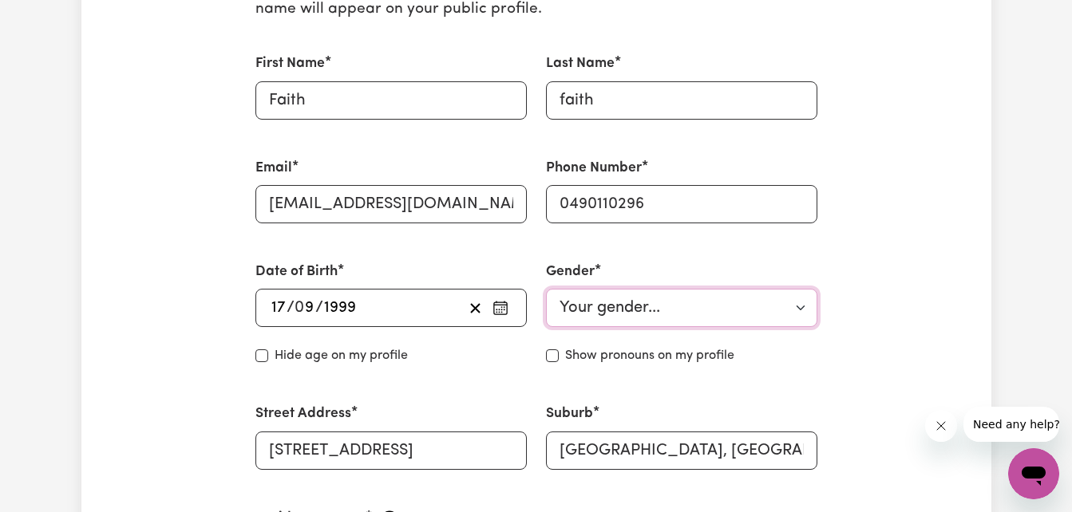
click at [589, 314] on select "Your gender... Female Male Non-binary Other Prefer not to say" at bounding box center [681, 308] width 271 height 38
select select "female"
click at [546, 289] on select "Your gender... Female Male Non-binary Other Prefer not to say" at bounding box center [681, 308] width 271 height 38
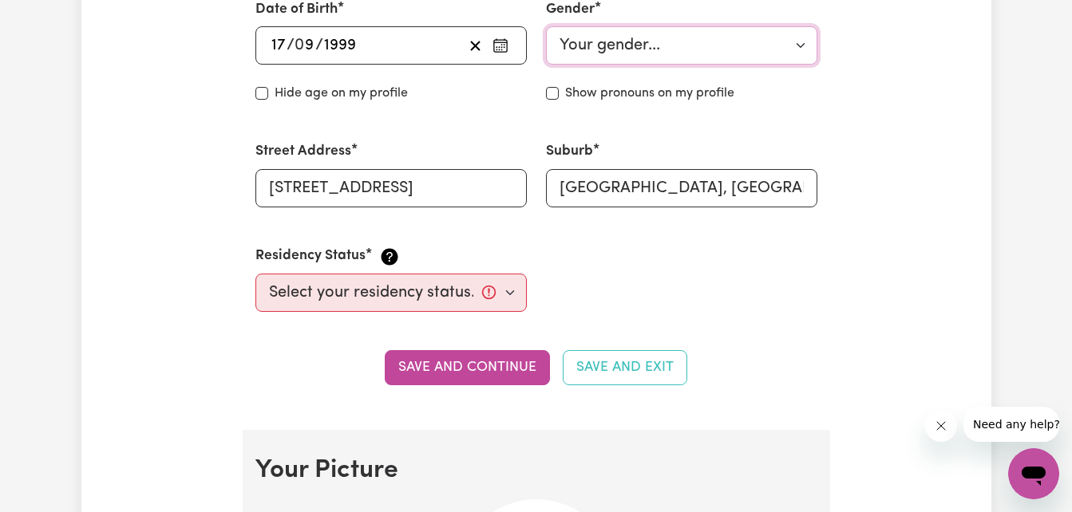
scroll to position [754, 0]
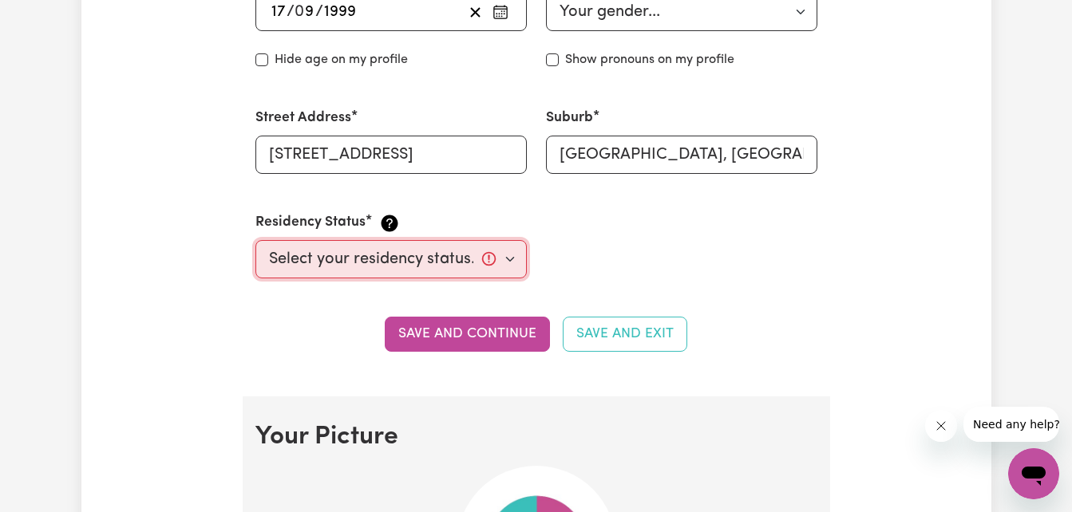
click at [443, 263] on select "Select your residency status... Australian citizen Australian PR Temporary Work…" at bounding box center [390, 259] width 271 height 38
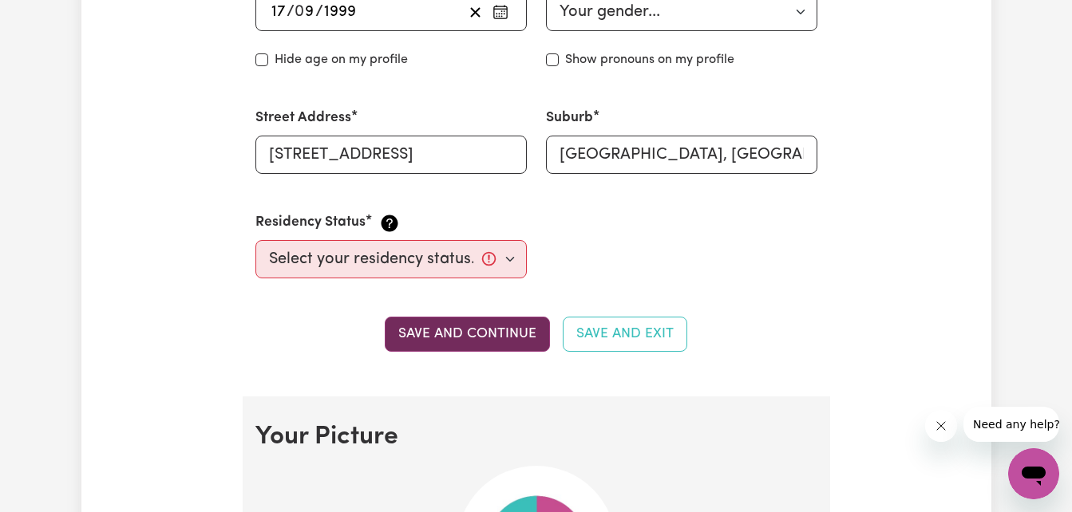
click at [502, 337] on button "Save and continue" at bounding box center [467, 334] width 165 height 35
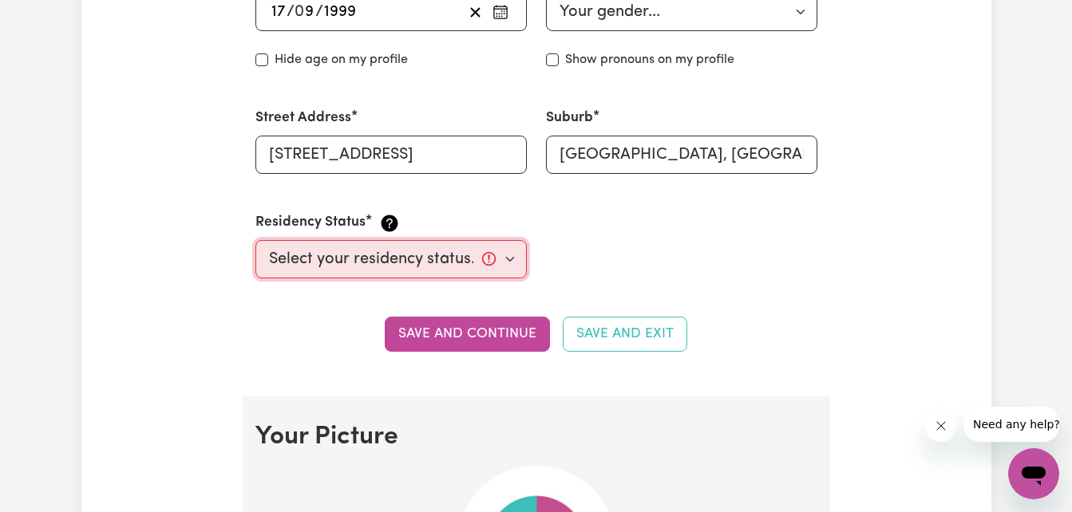
click at [512, 255] on select "Select your residency status... Australian citizen Australian PR Temporary Work…" at bounding box center [390, 259] width 271 height 38
click at [255, 240] on select "Select your residency status... Australian citizen Australian PR Temporary Work…" at bounding box center [390, 259] width 271 height 38
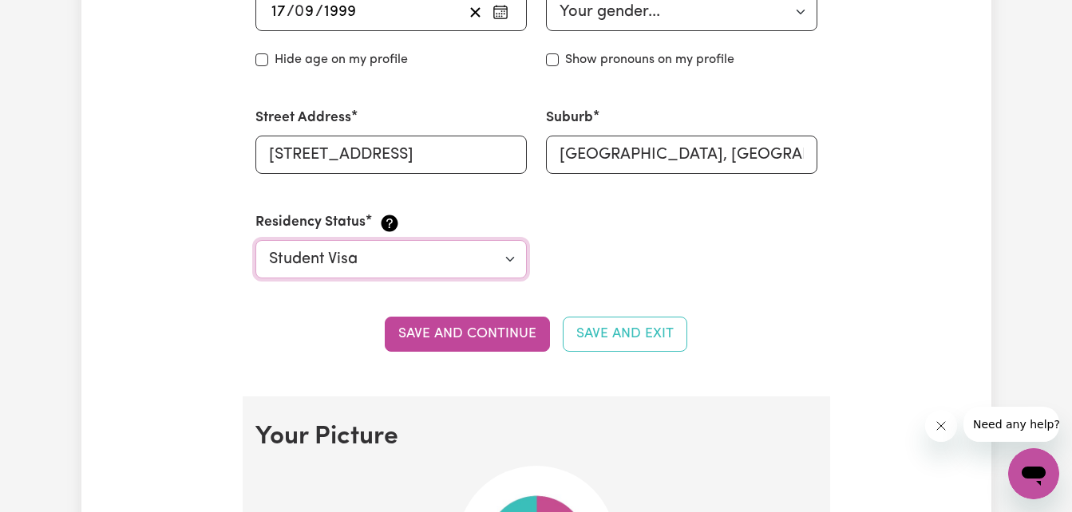
click at [444, 258] on select "Select your residency status... Australian citizen Australian PR Temporary Work…" at bounding box center [390, 259] width 271 height 38
select select "Temporary Work Visa"
click at [255, 240] on select "Select your residency status... Australian citizen Australian PR Temporary Work…" at bounding box center [390, 259] width 271 height 38
click at [449, 337] on button "Save and continue" at bounding box center [467, 334] width 165 height 35
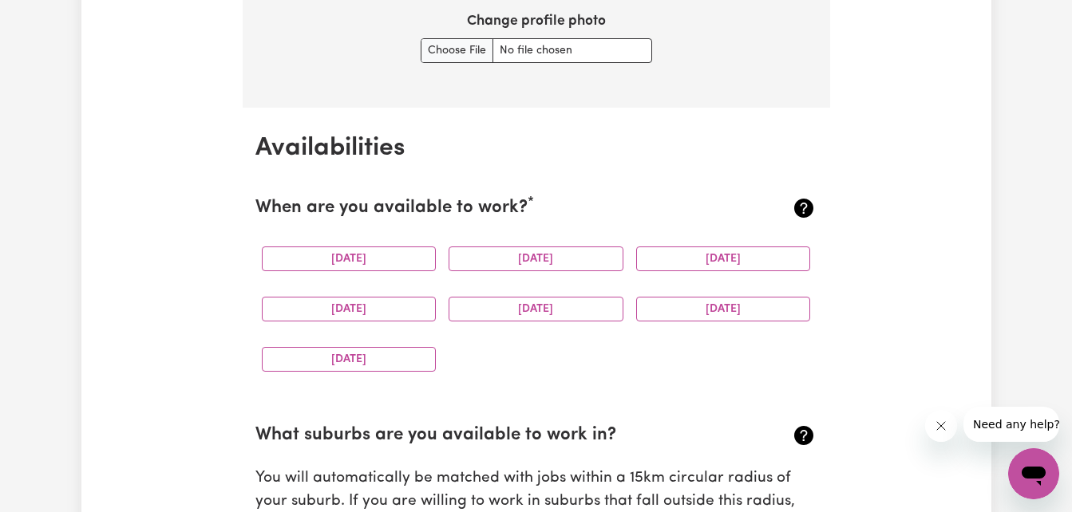
scroll to position [1490, 0]
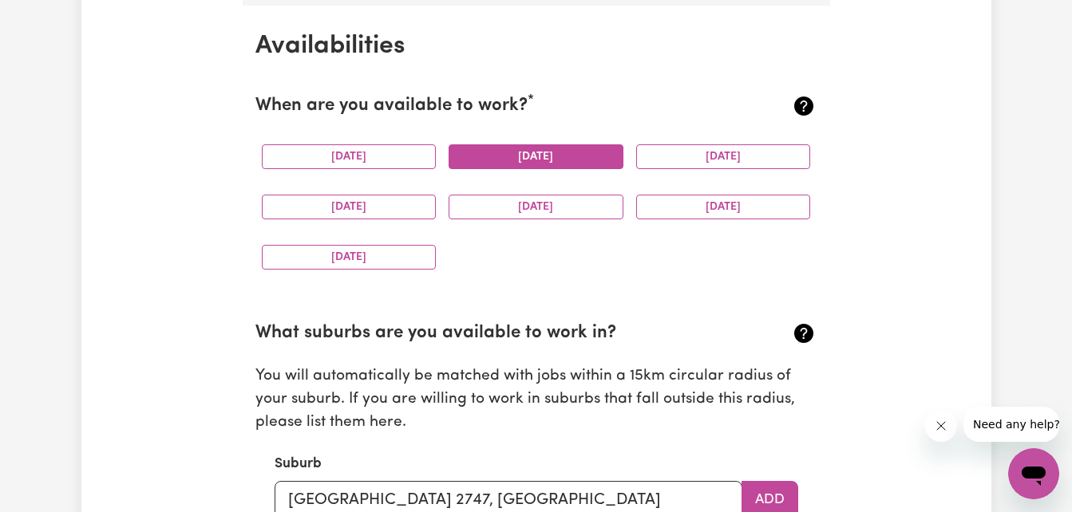
click at [563, 164] on button "Tuesday" at bounding box center [535, 156] width 175 height 25
click at [681, 159] on button "Wednesday" at bounding box center [723, 156] width 175 height 25
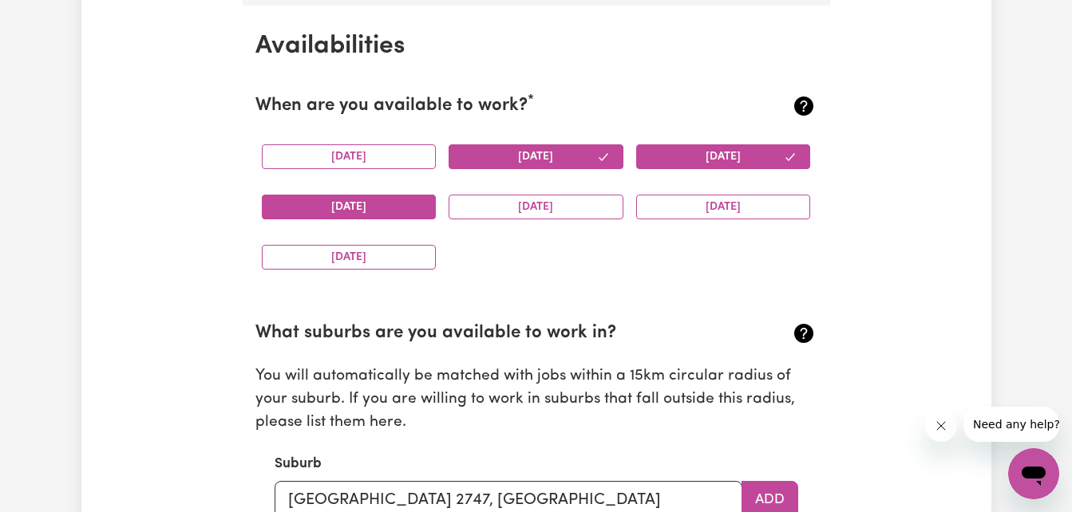
click at [367, 207] on button "Thursday" at bounding box center [349, 207] width 175 height 25
click at [696, 211] on button "Saturday" at bounding box center [723, 207] width 175 height 25
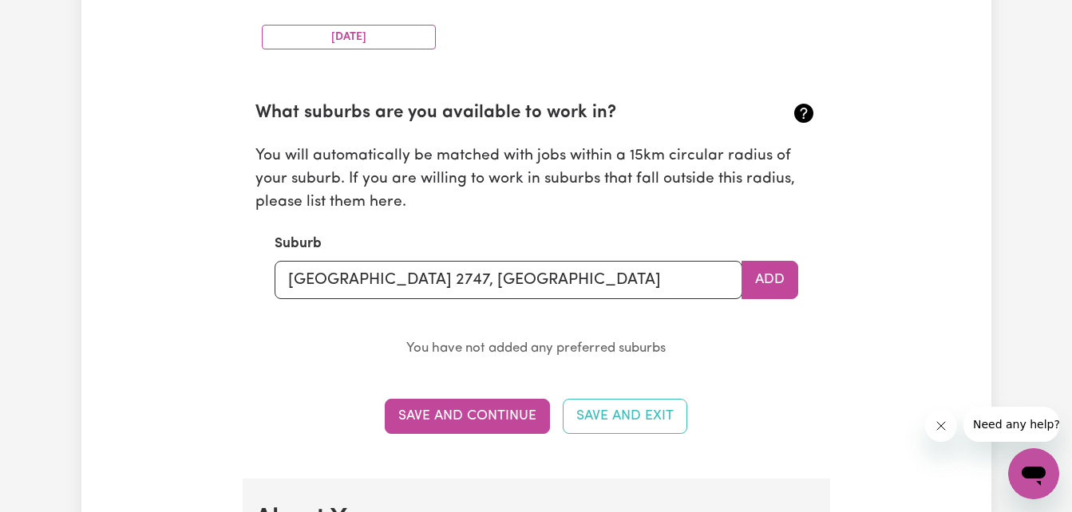
scroll to position [1668, 0]
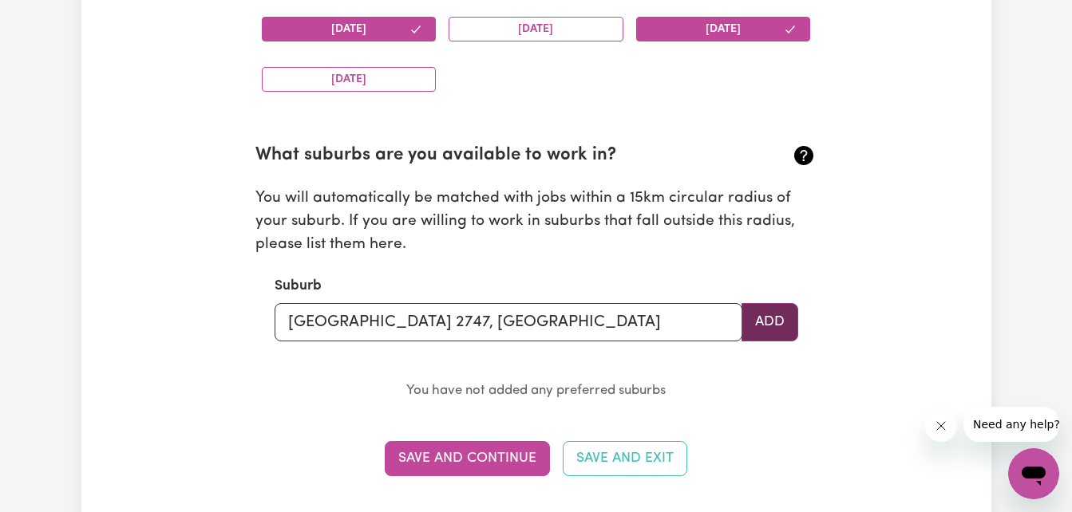
click at [768, 334] on button "Add" at bounding box center [769, 322] width 57 height 38
click at [765, 319] on button "Add" at bounding box center [769, 322] width 57 height 38
click at [784, 324] on button "Add" at bounding box center [769, 322] width 57 height 38
click at [532, 333] on input "Kingswood NSW 2747, Australia" at bounding box center [508, 322] width 468 height 38
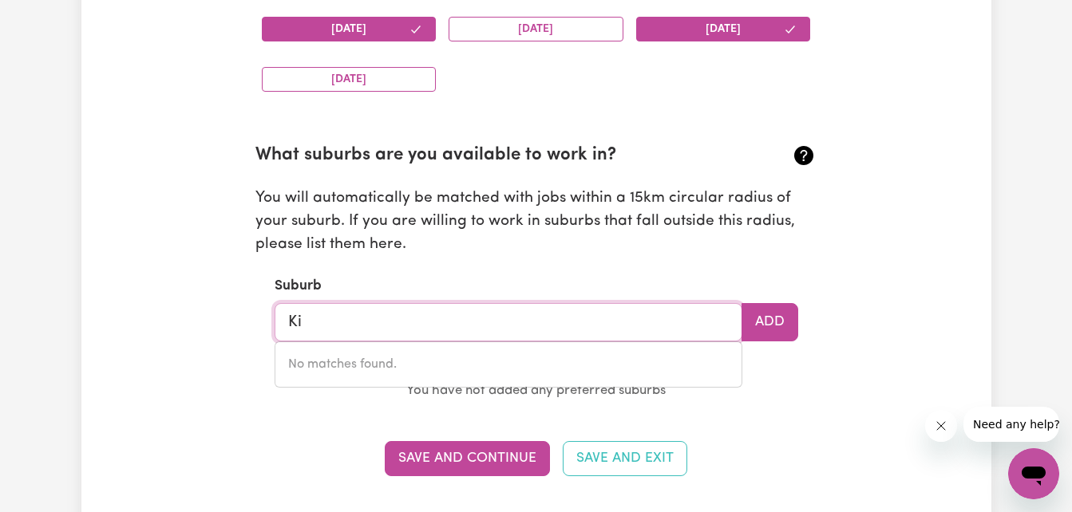
type input "K"
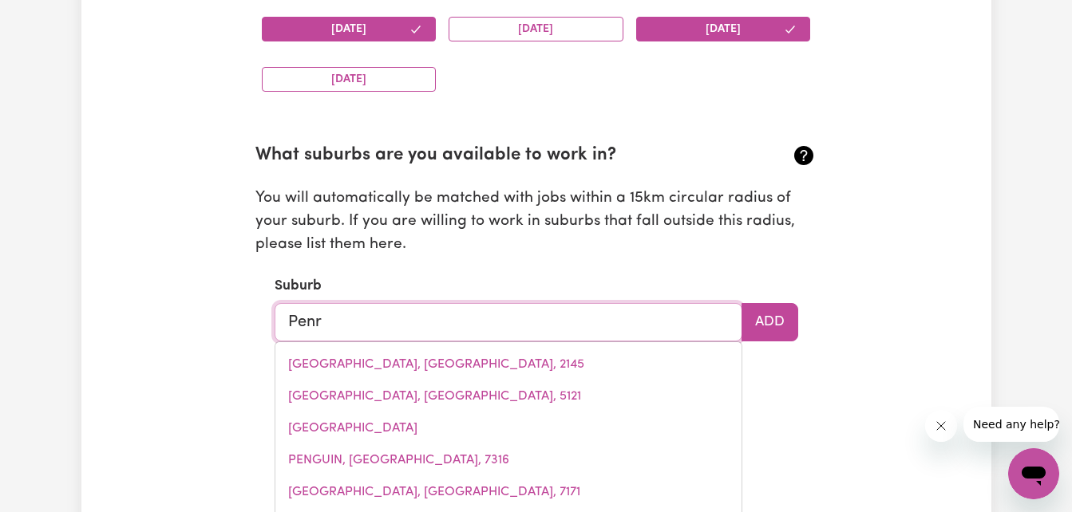
type input "Penri"
type input "PenriCE, South Australia, 5353"
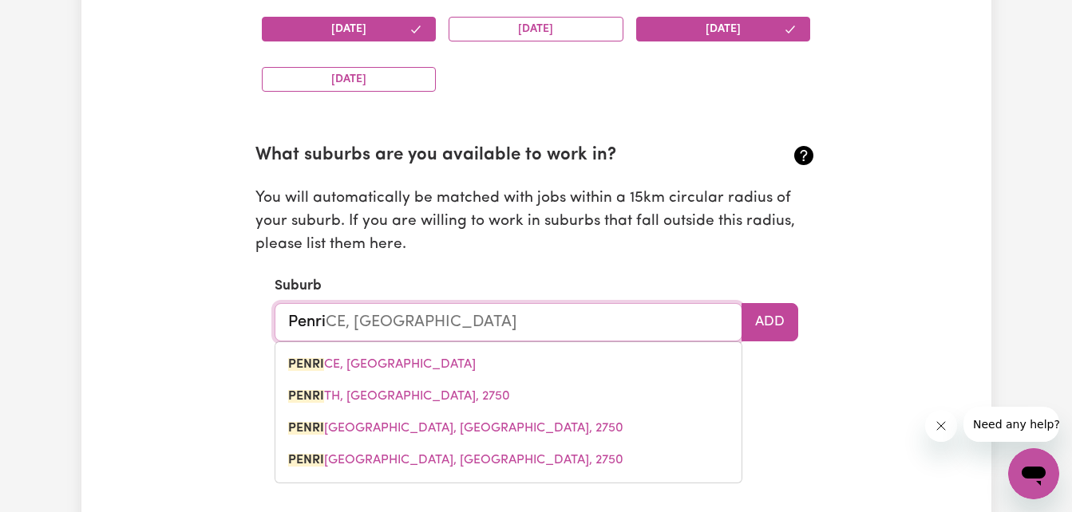
type input "Penrit"
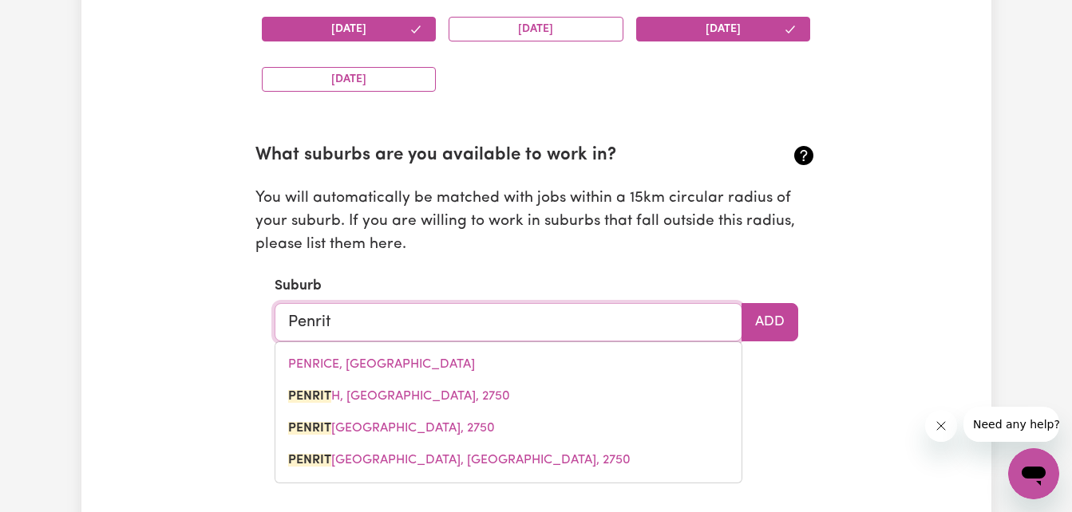
type input "Penrith"
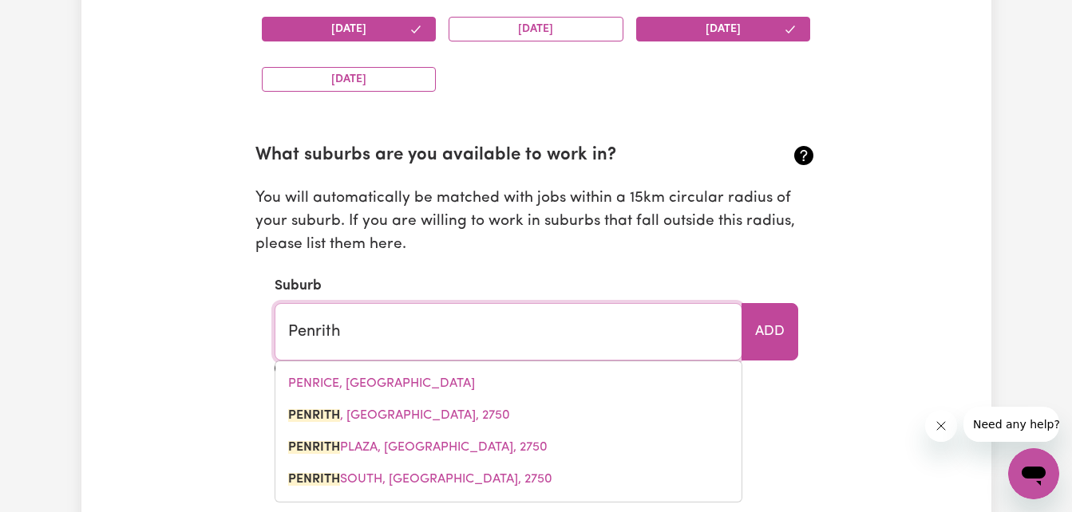
type input "Penrith, New South Wales, 2750"
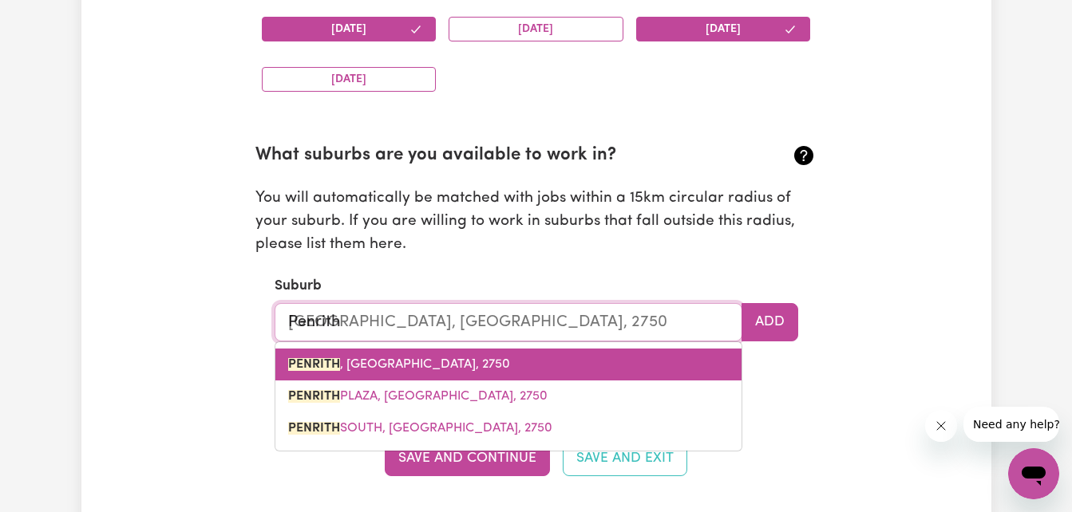
click at [511, 369] on link "PENRITH , [GEOGRAPHIC_DATA], 2750" at bounding box center [508, 365] width 466 height 32
type input "PENRITH, [GEOGRAPHIC_DATA], 2750"
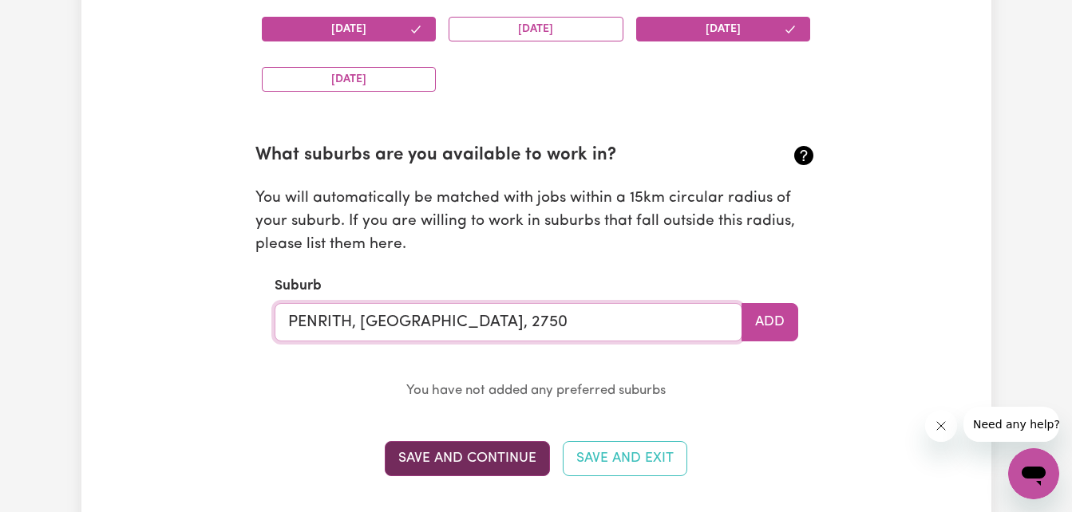
type input "PENRITH, [GEOGRAPHIC_DATA], 2750"
click at [470, 457] on button "Save and Continue" at bounding box center [467, 458] width 165 height 35
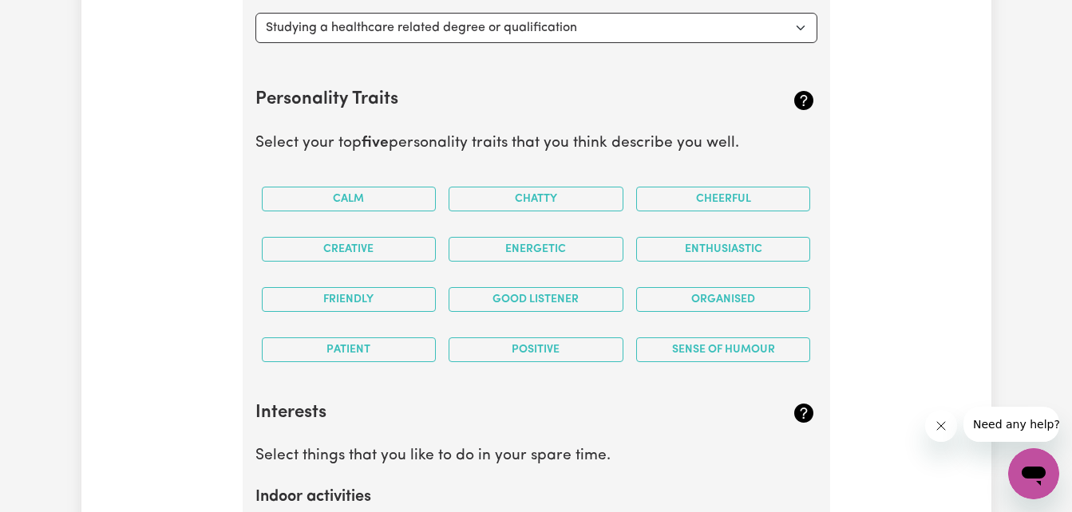
scroll to position [2544, 0]
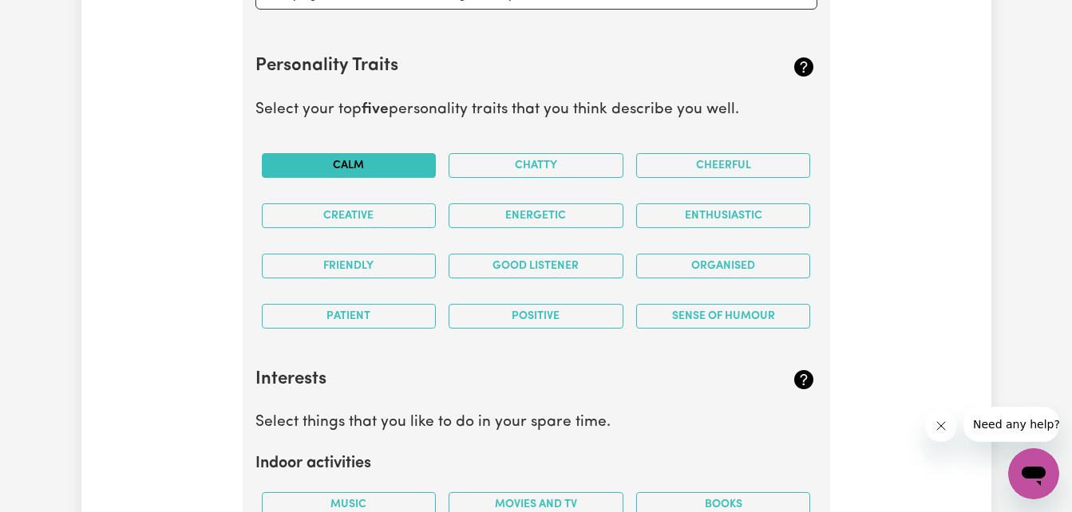
click at [368, 169] on button "Calm" at bounding box center [349, 165] width 175 height 25
click at [672, 164] on button "Cheerful" at bounding box center [723, 165] width 175 height 25
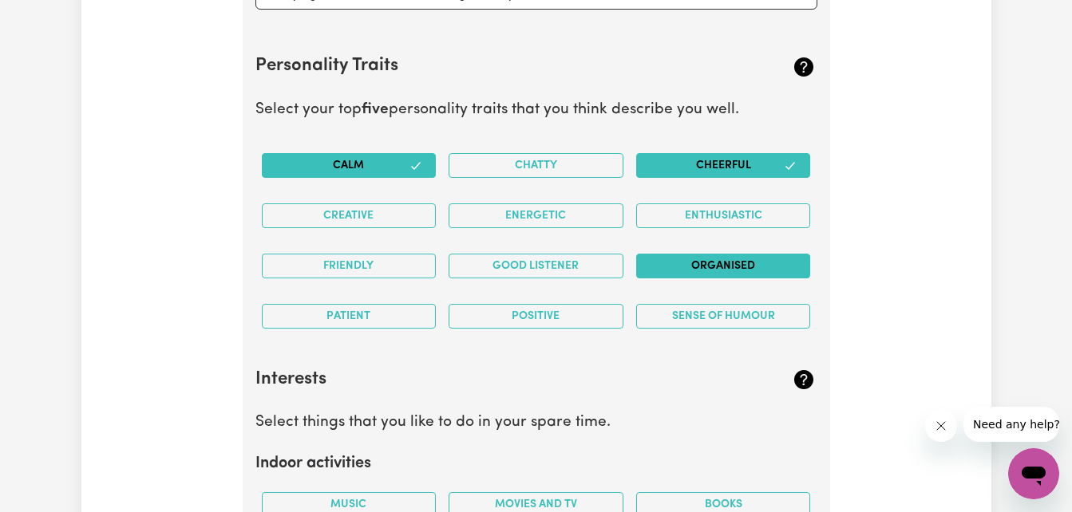
click at [691, 265] on button "Organised" at bounding box center [723, 266] width 175 height 25
click at [565, 316] on button "Positive" at bounding box center [535, 316] width 175 height 25
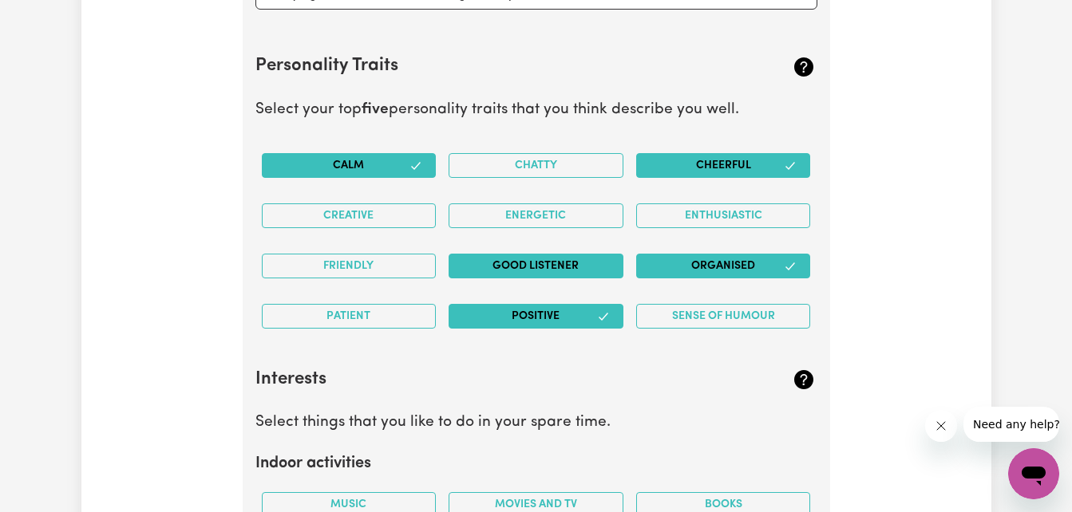
click at [555, 263] on button "Good Listener" at bounding box center [535, 266] width 175 height 25
click at [545, 212] on button "Energetic" at bounding box center [535, 215] width 175 height 25
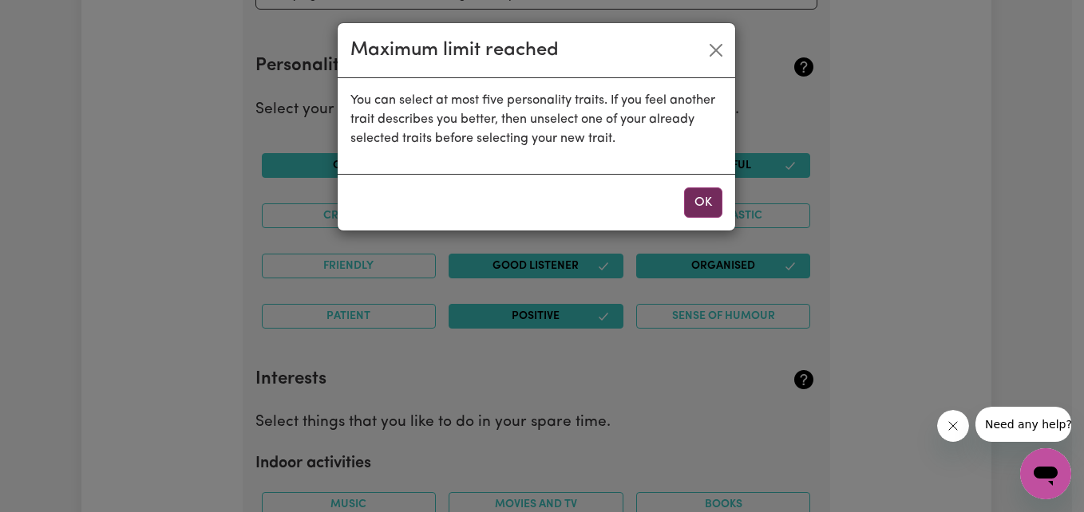
click at [688, 213] on button "OK" at bounding box center [703, 203] width 38 height 30
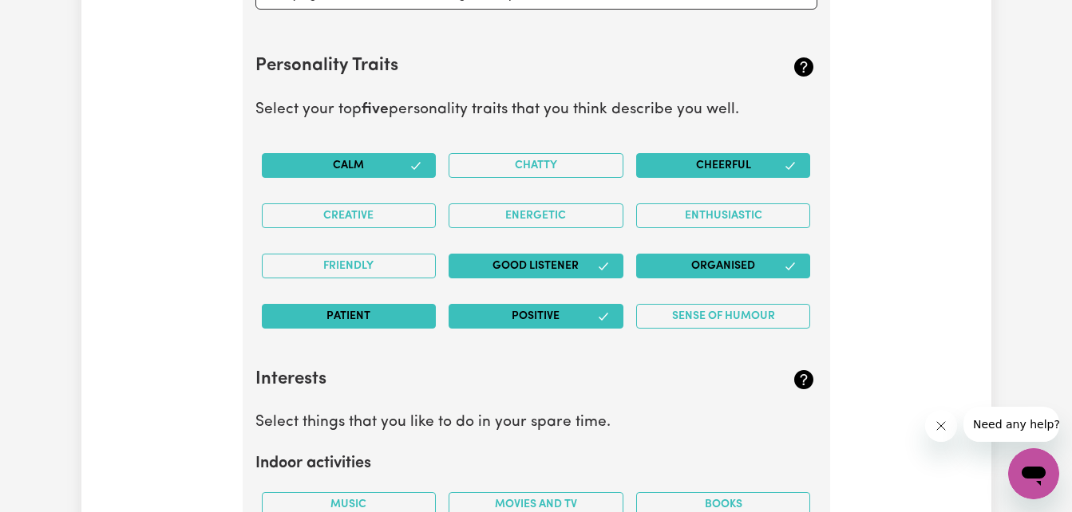
click at [364, 322] on button "Patient" at bounding box center [349, 316] width 175 height 25
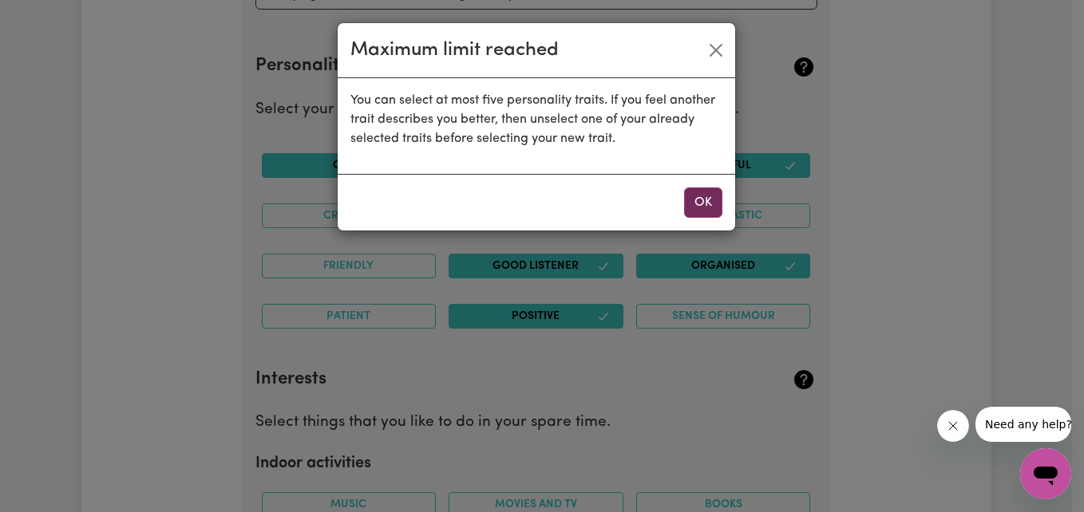
click at [689, 191] on button "OK" at bounding box center [703, 203] width 38 height 30
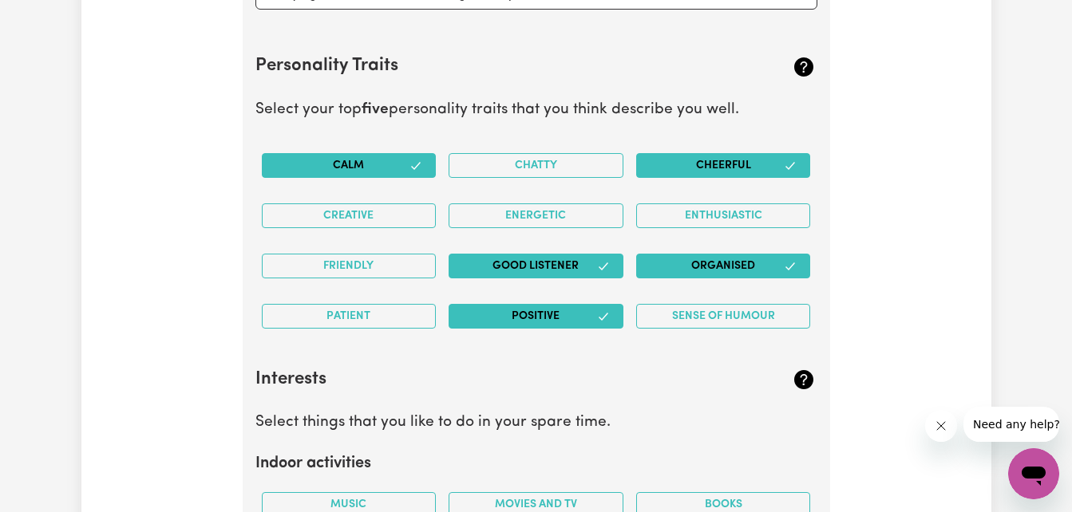
click at [730, 163] on button "Cheerful" at bounding box center [723, 165] width 175 height 25
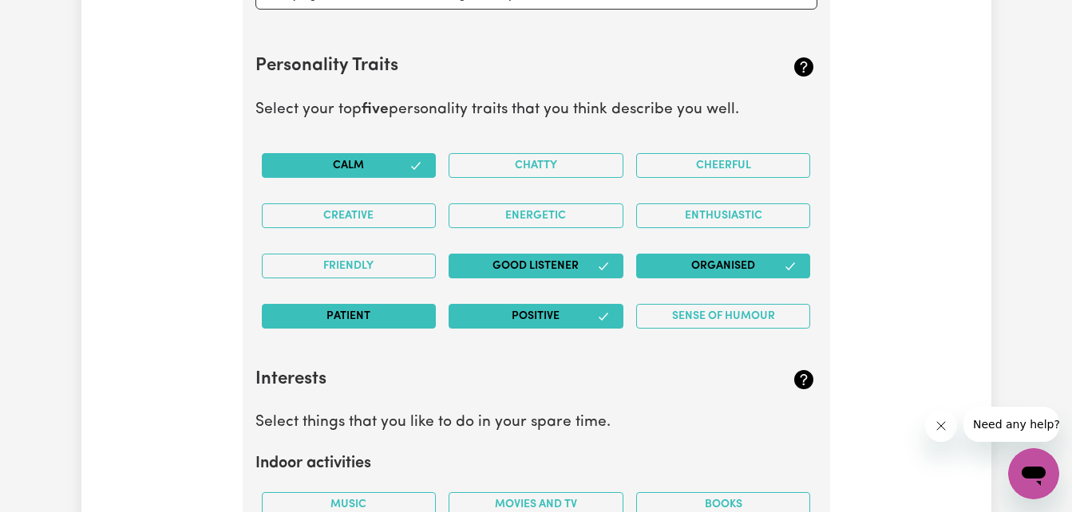
click at [394, 325] on button "Patient" at bounding box center [349, 316] width 175 height 25
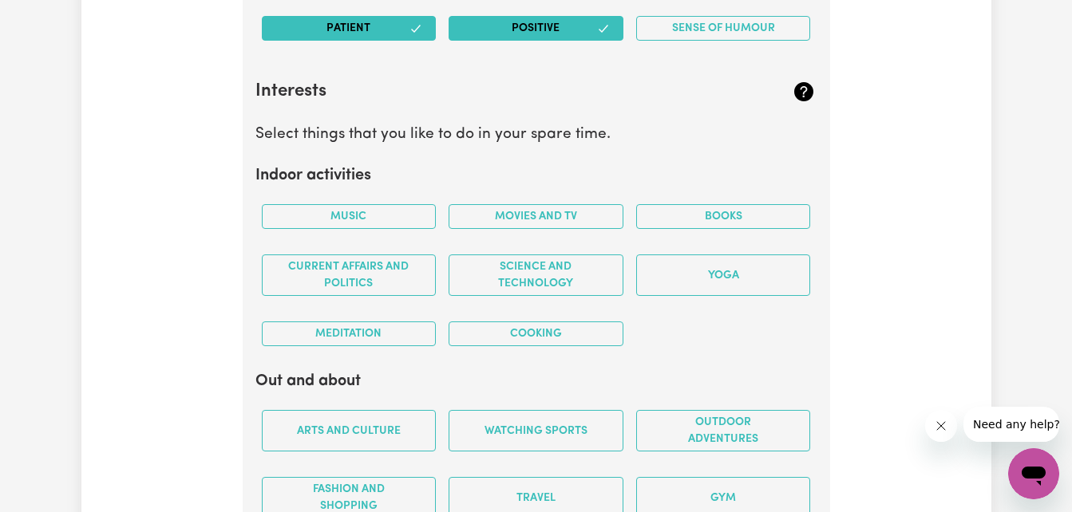
scroll to position [2816, 0]
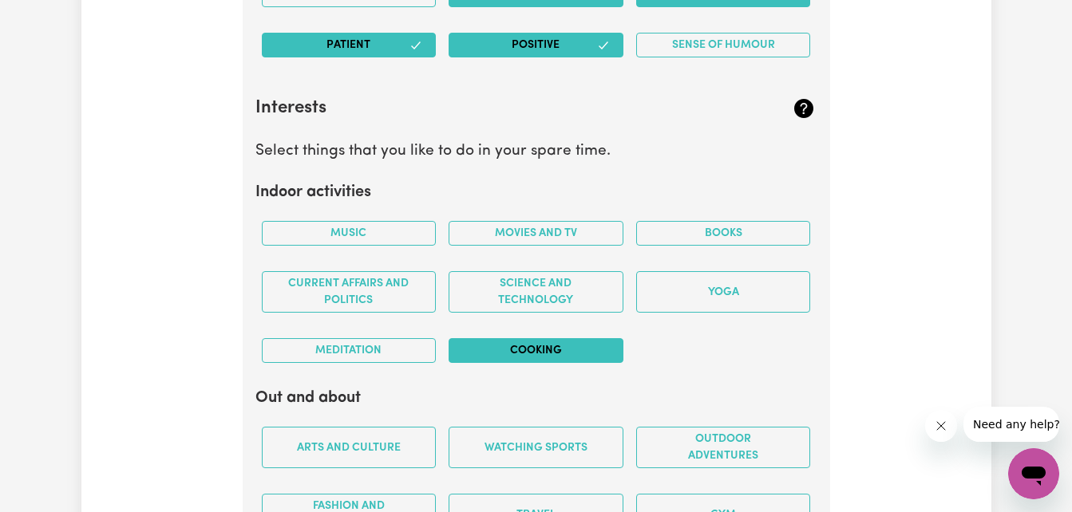
click at [590, 346] on button "Cooking" at bounding box center [535, 350] width 175 height 25
click at [564, 224] on button "Movies and TV" at bounding box center [535, 233] width 175 height 25
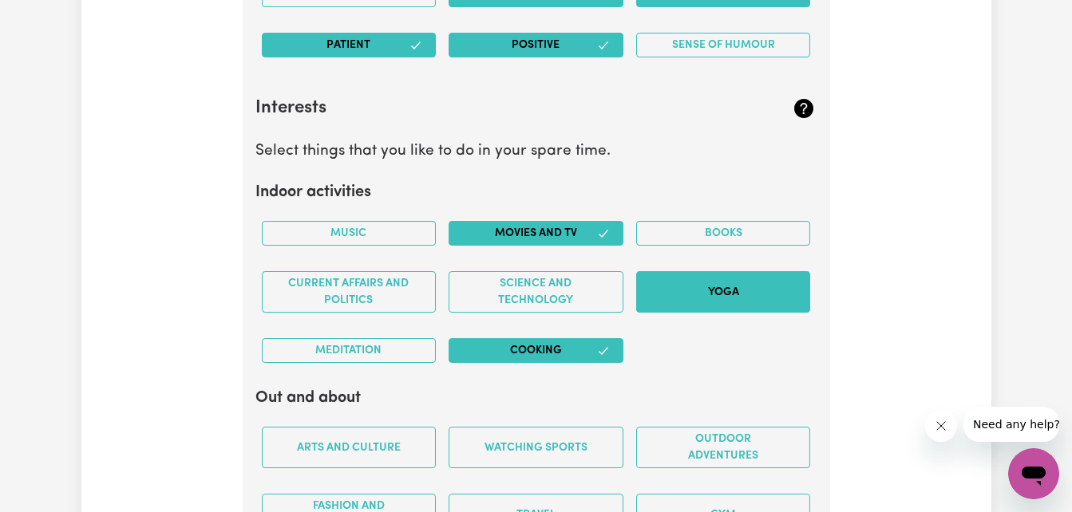
click at [726, 290] on button "Yoga" at bounding box center [723, 291] width 175 height 41
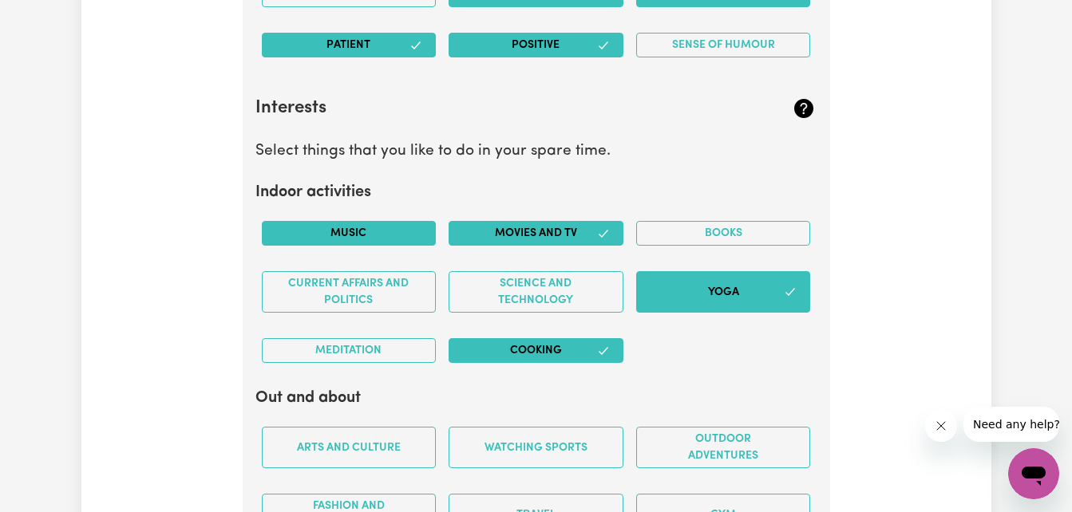
click at [362, 234] on button "Music" at bounding box center [349, 233] width 175 height 25
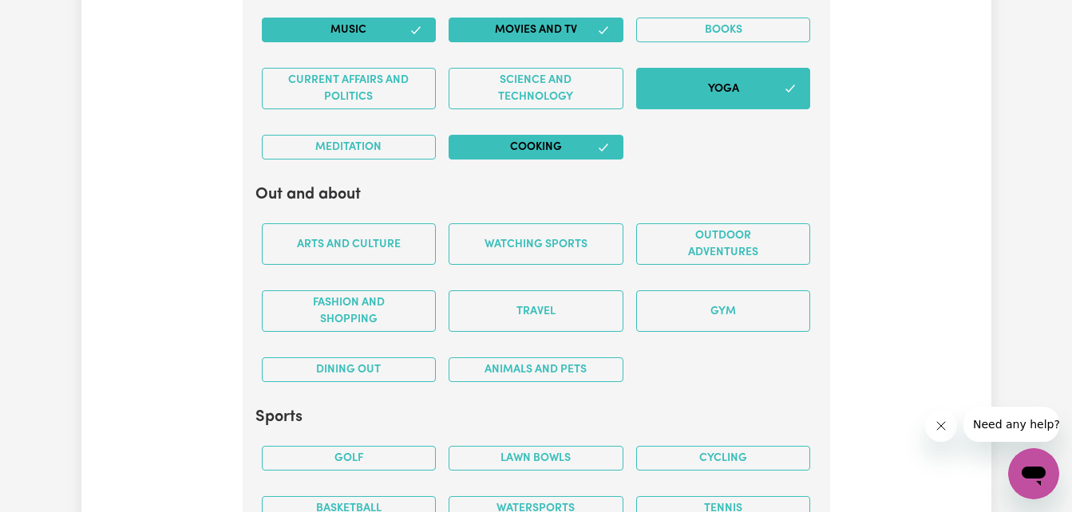
scroll to position [3027, 0]
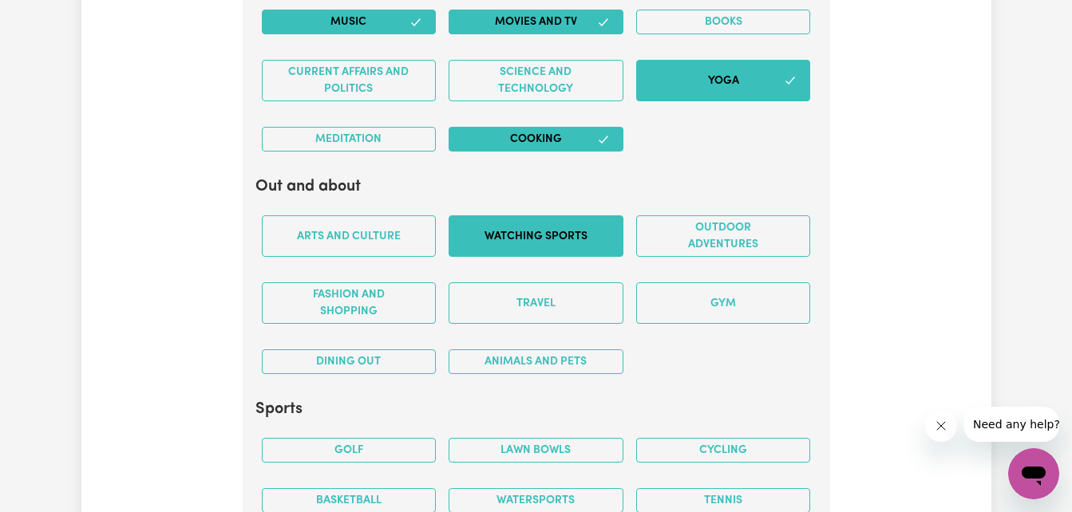
click at [559, 244] on button "Watching sports" at bounding box center [535, 235] width 175 height 41
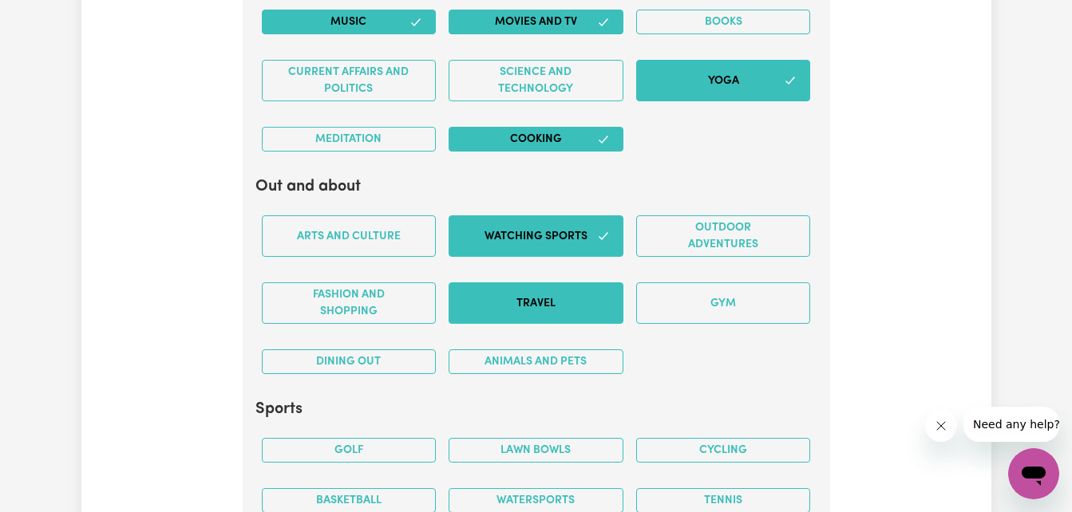
click at [558, 286] on button "Travel" at bounding box center [535, 302] width 175 height 41
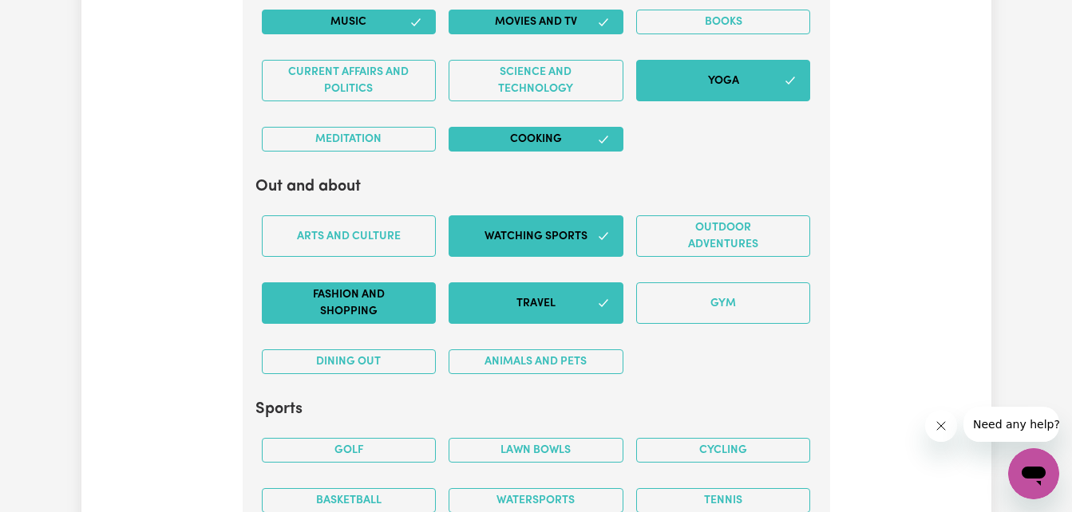
click at [353, 302] on button "Fashion and shopping" at bounding box center [349, 302] width 175 height 41
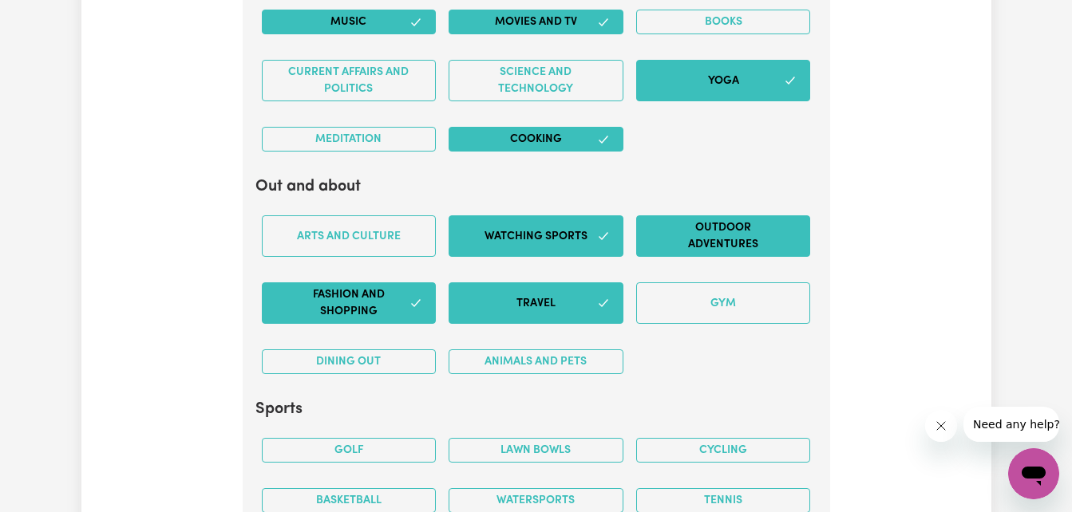
click at [697, 229] on button "Outdoor adventures" at bounding box center [723, 235] width 175 height 41
click at [712, 273] on div "Gym" at bounding box center [724, 303] width 188 height 67
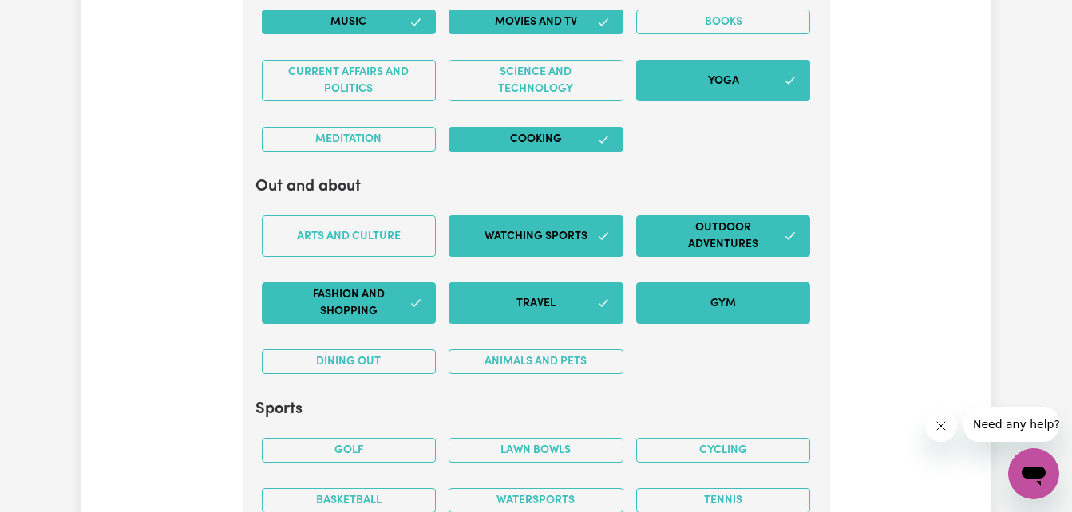
click at [712, 301] on button "Gym" at bounding box center [723, 302] width 175 height 41
click at [365, 362] on button "Dining out" at bounding box center [349, 361] width 175 height 25
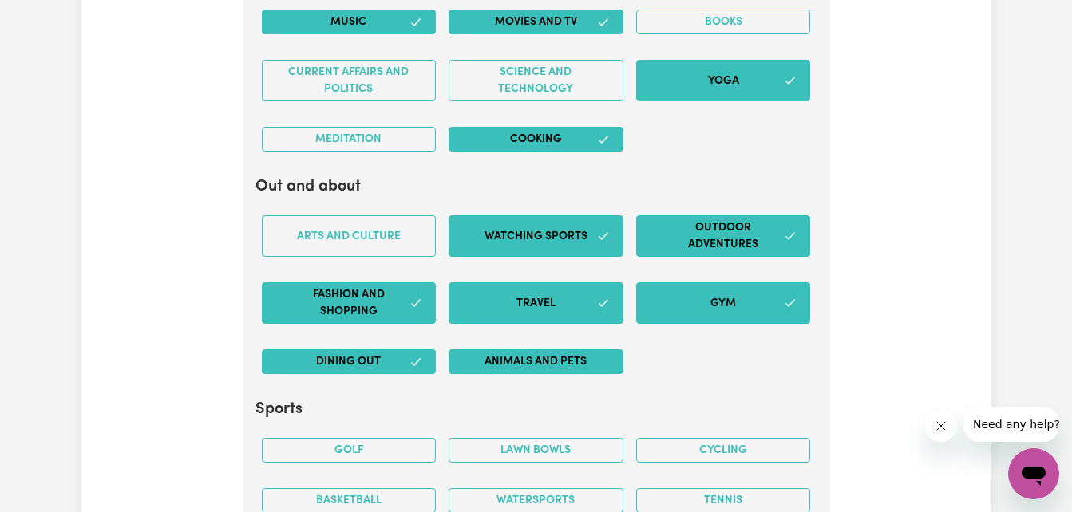
click at [479, 367] on button "Animals and pets" at bounding box center [535, 361] width 175 height 25
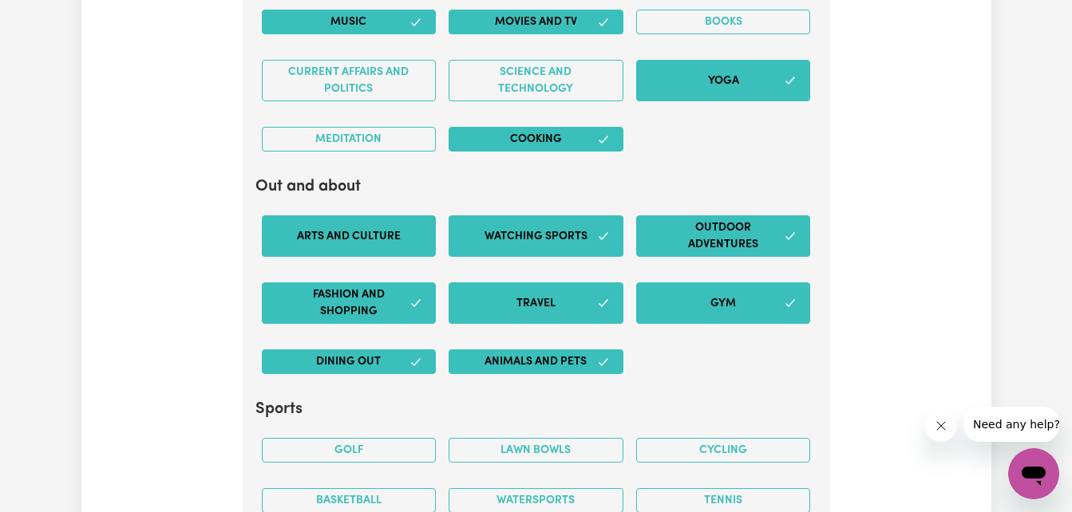
click at [347, 243] on button "Arts and Culture" at bounding box center [349, 235] width 175 height 41
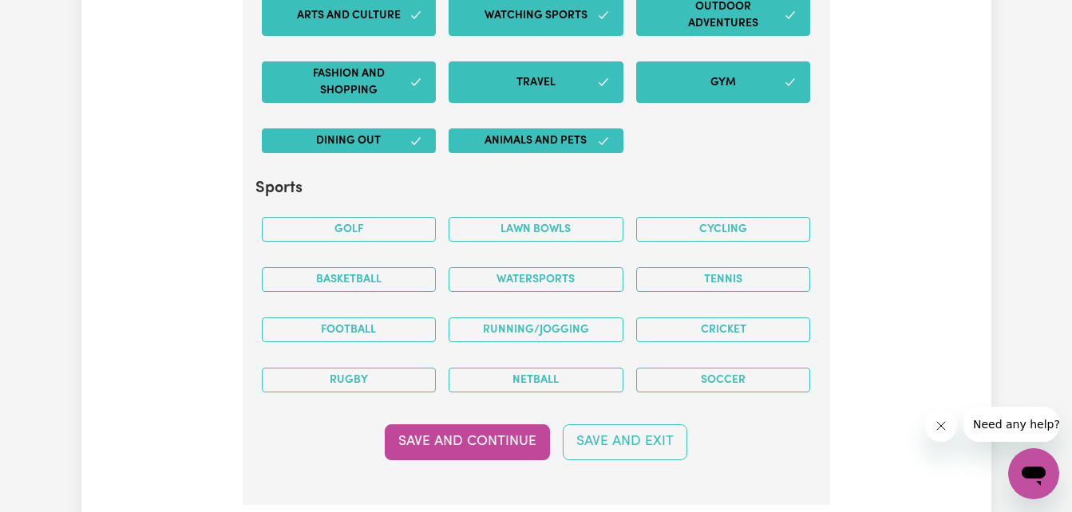
scroll to position [3239, 0]
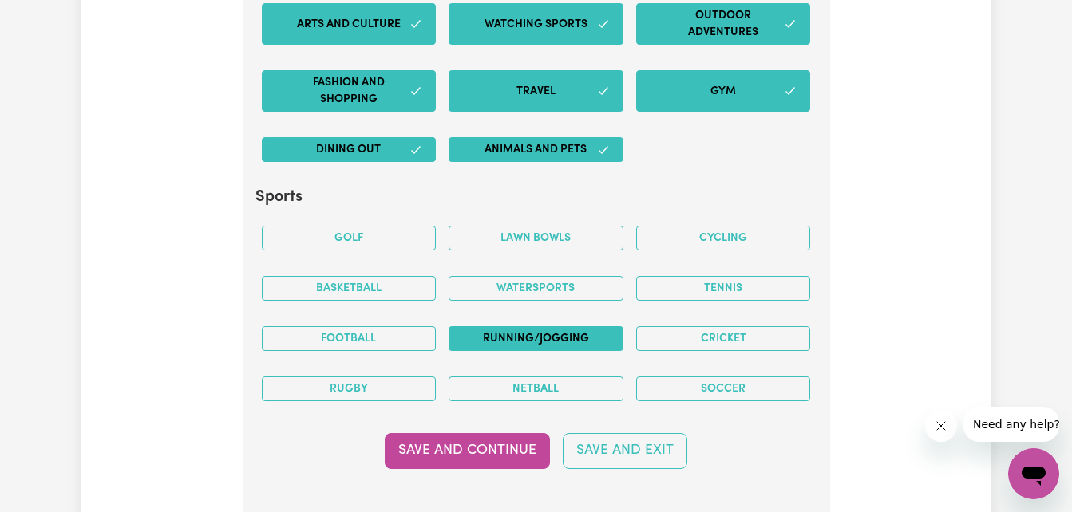
click at [550, 340] on button "Running/Jogging" at bounding box center [535, 338] width 175 height 25
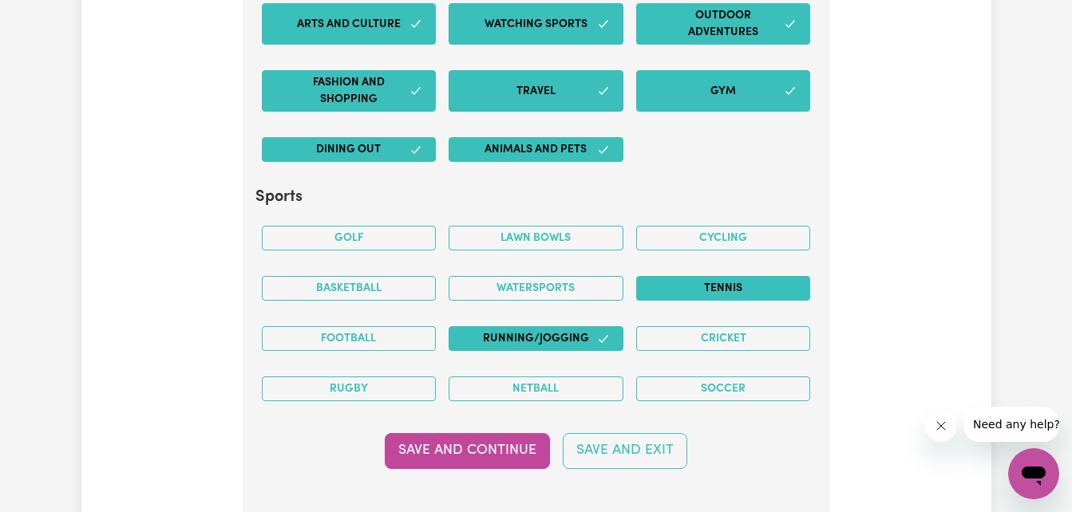
click at [752, 286] on button "Tennis" at bounding box center [723, 288] width 175 height 25
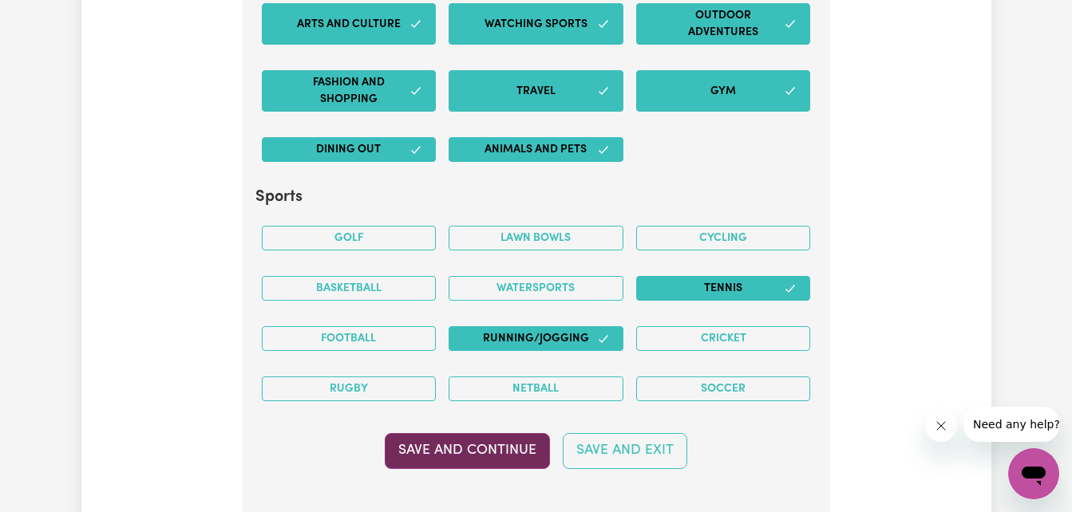
click at [504, 454] on button "Save and Continue" at bounding box center [467, 450] width 165 height 35
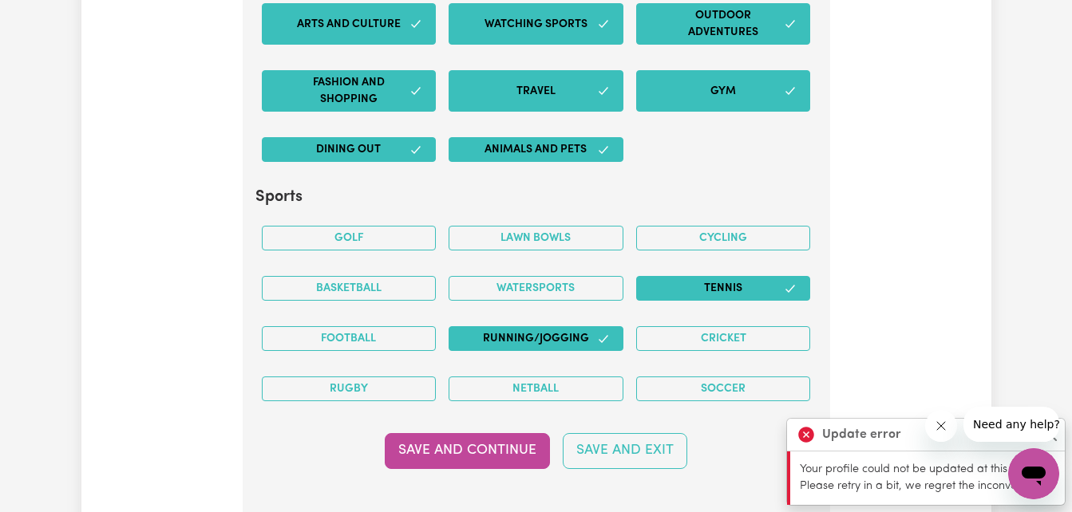
click at [723, 435] on div "Save and Continue Save and Exit" at bounding box center [536, 450] width 562 height 35
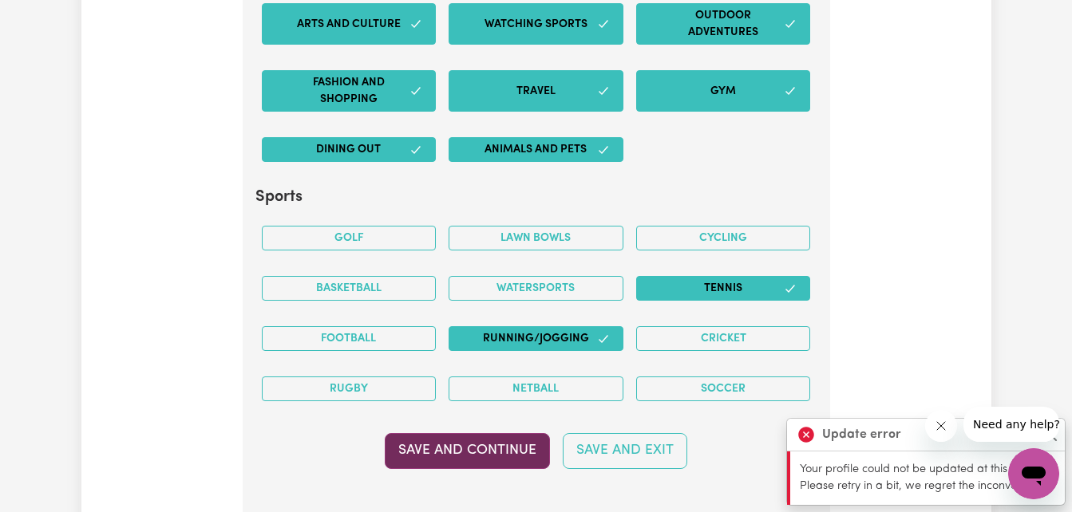
click at [440, 452] on button "Save and Continue" at bounding box center [467, 450] width 165 height 35
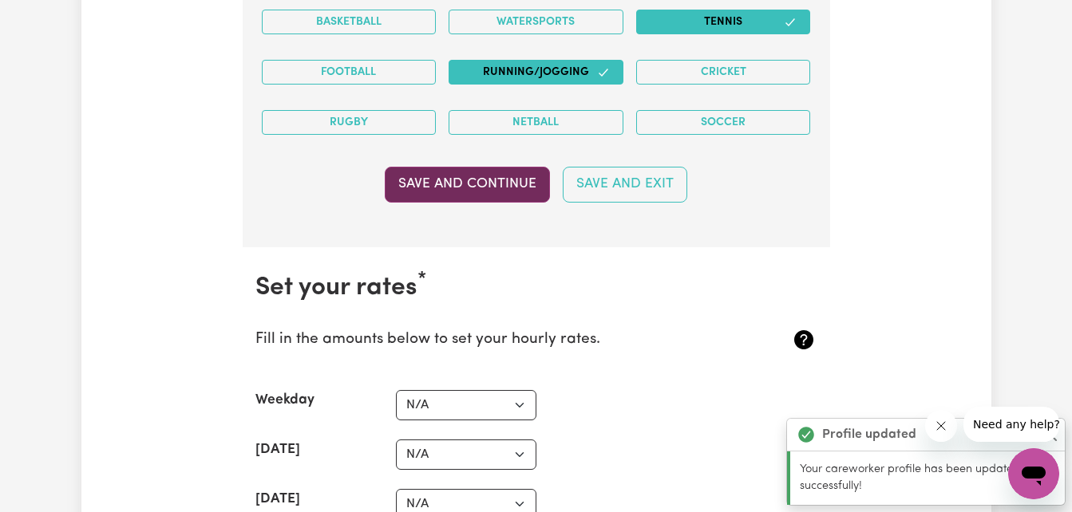
scroll to position [3752, 0]
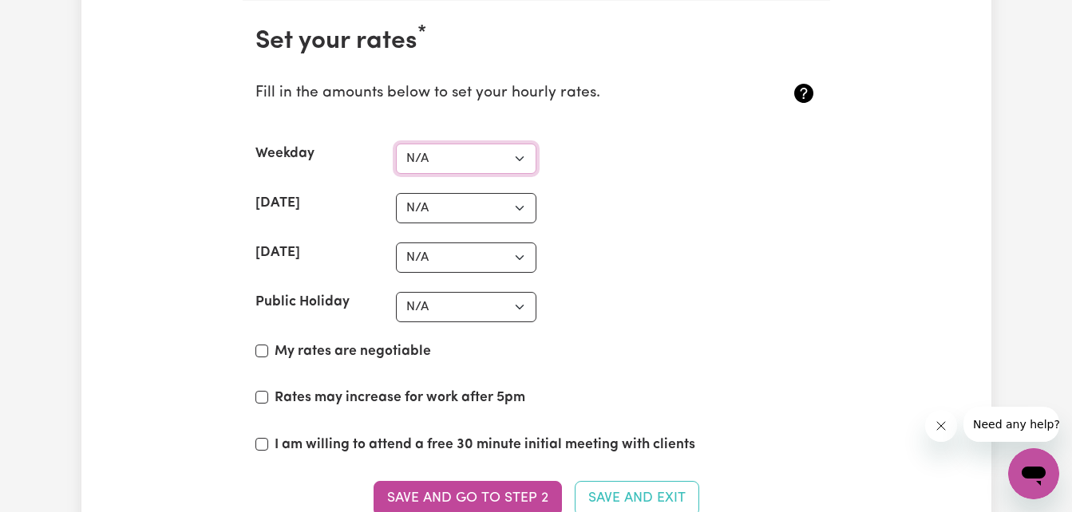
click at [520, 155] on select "N/A $37 $38 $39 $40 $41 $42 $43 $44 $45 $46 $47 $48 $49 $50 $51 $52 $53 $54 $55…" at bounding box center [466, 159] width 140 height 30
click at [677, 318] on div "Public Holiday N/A $37 $38 $39 $40 $41 $42 $43 $44 $45 $46 $47 $48 $49 $50 $51 …" at bounding box center [536, 307] width 562 height 30
click at [343, 354] on label "My rates are negotiable" at bounding box center [352, 351] width 156 height 21
click at [268, 354] on input "My rates are negotiable" at bounding box center [261, 351] width 13 height 13
checkbox input "true"
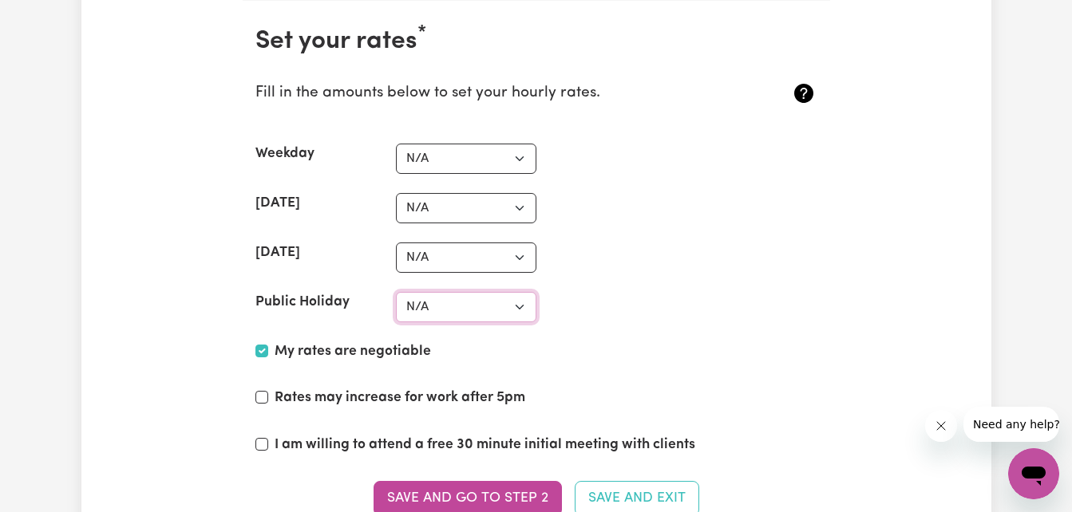
click at [424, 313] on select "N/A $37 $38 $39 $40 $41 $42 $43 $44 $45 $46 $47 $48 $49 $50 $51 $52 $53 $54 $55…" at bounding box center [466, 307] width 140 height 30
select select "60"
click at [396, 292] on select "N/A $37 $38 $39 $40 $41 $42 $43 $44 $45 $46 $47 $48 $49 $50 $51 $52 $53 $54 $55…" at bounding box center [466, 307] width 140 height 30
click at [430, 255] on select "N/A $37 $38 $39 $40 $41 $42 $43 $44 $45 $46 $47 $48 $49 $50 $51 $52 $53 $54 $55…" at bounding box center [466, 258] width 140 height 30
select select "60"
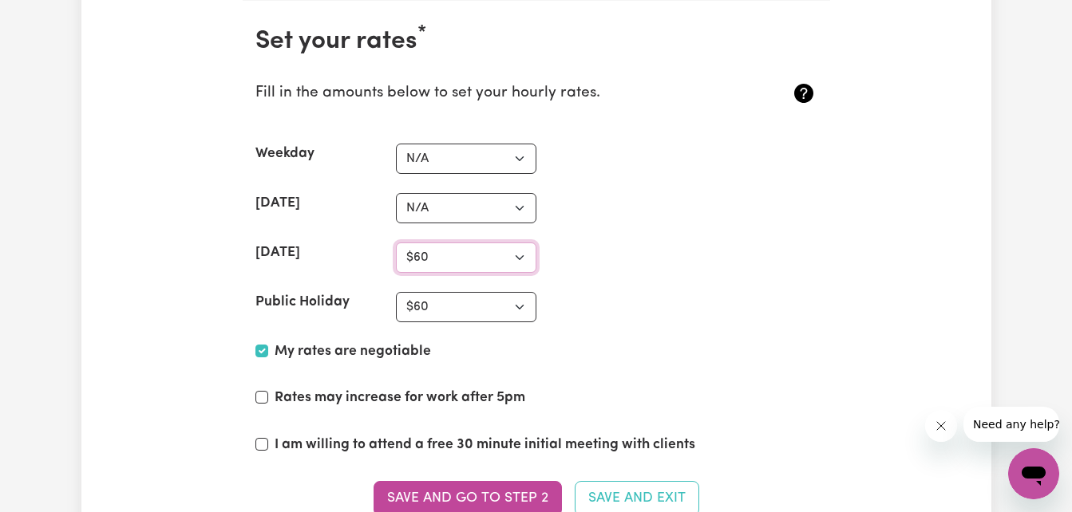
click at [396, 243] on select "N/A $37 $38 $39 $40 $41 $42 $43 $44 $45 $46 $47 $48 $49 $50 $51 $52 $53 $54 $55…" at bounding box center [466, 258] width 140 height 30
click at [438, 195] on select "N/A $37 $38 $39 $40 $41 $42 $43 $44 $45 $46 $47 $48 $49 $50 $51 $52 $53 $54 $55…" at bounding box center [466, 208] width 140 height 30
select select "55"
click at [396, 193] on select "N/A $37 $38 $39 $40 $41 $42 $43 $44 $45 $46 $47 $48 $49 $50 $51 $52 $53 $54 $55…" at bounding box center [466, 208] width 140 height 30
click at [446, 162] on select "N/A $37 $38 $39 $40 $41 $42 $43 $44 $45 $46 $47 $48 $49 $50 $51 $52 $53 $54 $55…" at bounding box center [466, 159] width 140 height 30
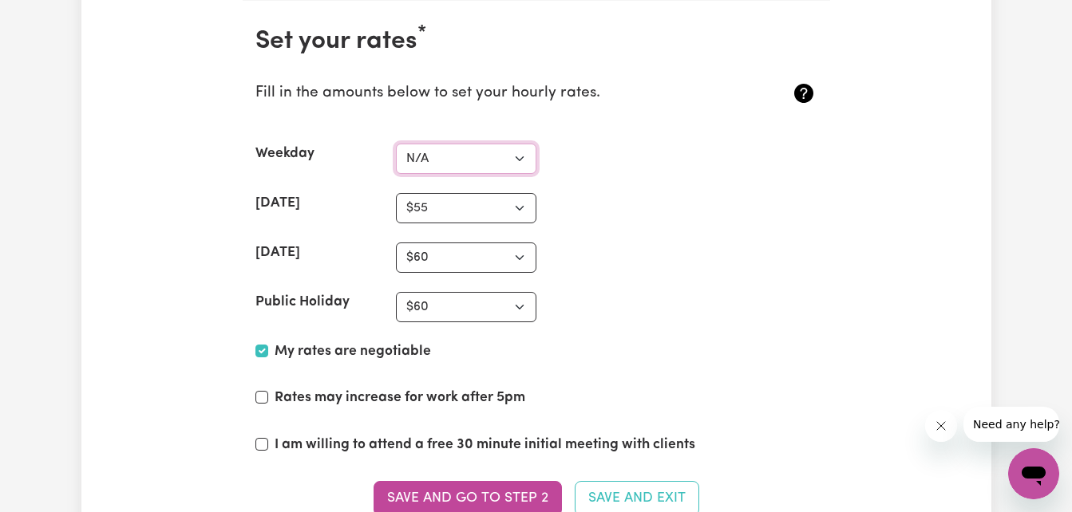
select select "50"
click at [396, 144] on select "N/A $37 $38 $39 $40 $41 $42 $43 $44 $45 $46 $47 $48 $49 $50 $51 $52 $53 $54 $55…" at bounding box center [466, 159] width 140 height 30
click at [482, 216] on select "N/A $37 $38 $39 $40 $41 $42 $43 $44 $45 $46 $47 $48 $49 $50 $51 $52 $53 $54 $55…" at bounding box center [466, 208] width 140 height 30
click at [686, 331] on section "Set your rates * Fill in the amounts below to set your hourly rates. Weekday N/…" at bounding box center [536, 281] width 587 height 561
click at [440, 314] on select "N/A $37 $38 $39 $40 $41 $42 $43 $44 $45 $46 $47 $48 $49 $50 $51 $52 $53 $54 $55…" at bounding box center [466, 307] width 140 height 30
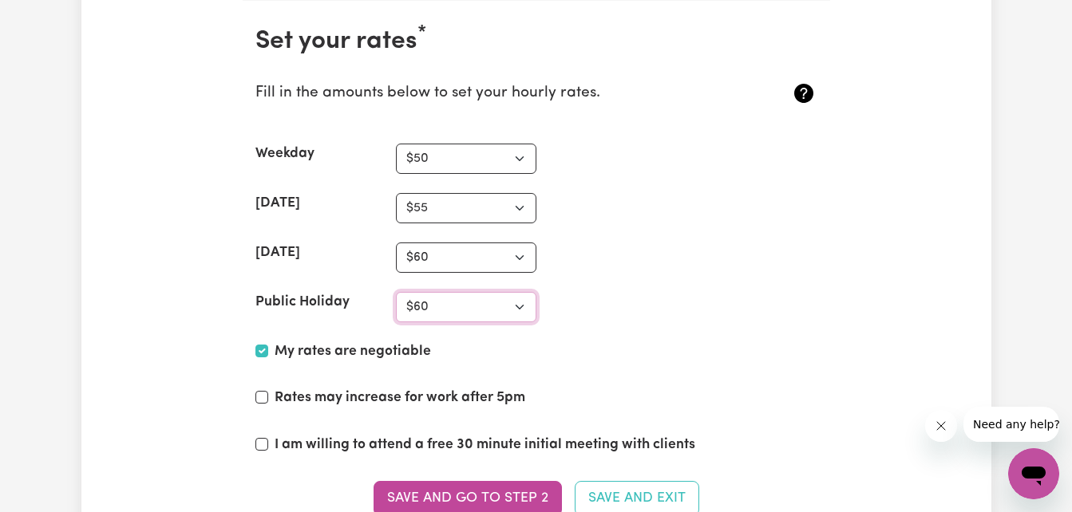
select select "70"
click at [396, 292] on select "N/A $37 $38 $39 $40 $41 $42 $43 $44 $45 $46 $47 $48 $49 $50 $51 $52 $53 $54 $55…" at bounding box center [466, 307] width 140 height 30
click at [721, 268] on div "Sunday N/A $37 $38 $39 $40 $41 $42 $43 $44 $45 $46 $47 $48 $49 $50 $51 $52 $53 …" at bounding box center [536, 258] width 562 height 30
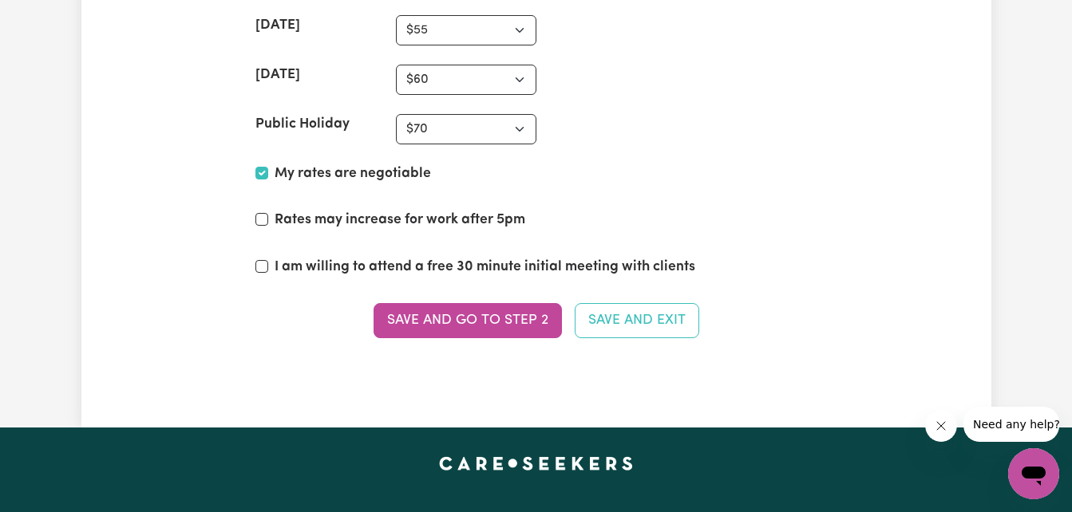
scroll to position [3922, 0]
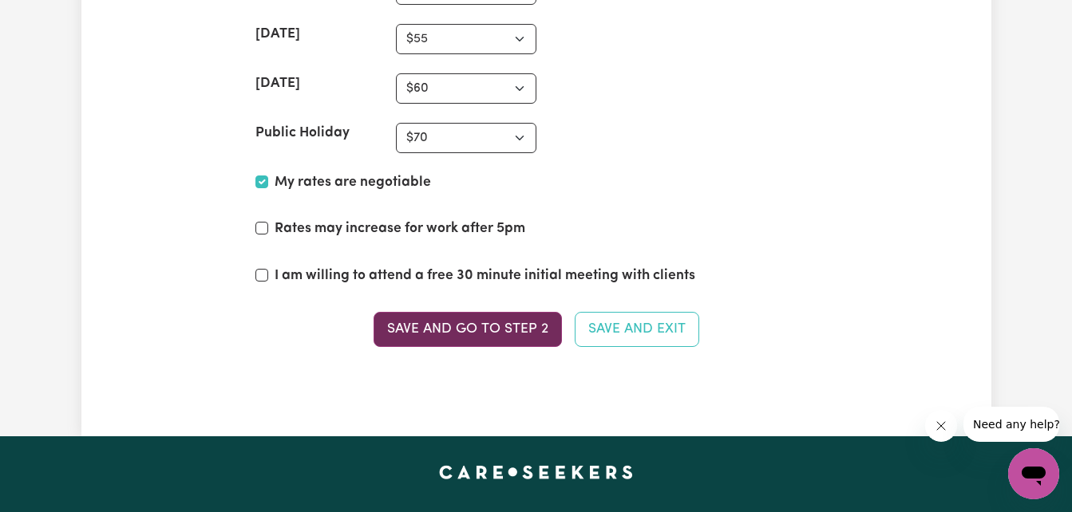
click at [468, 313] on button "Save and go to Step 2" at bounding box center [467, 329] width 188 height 35
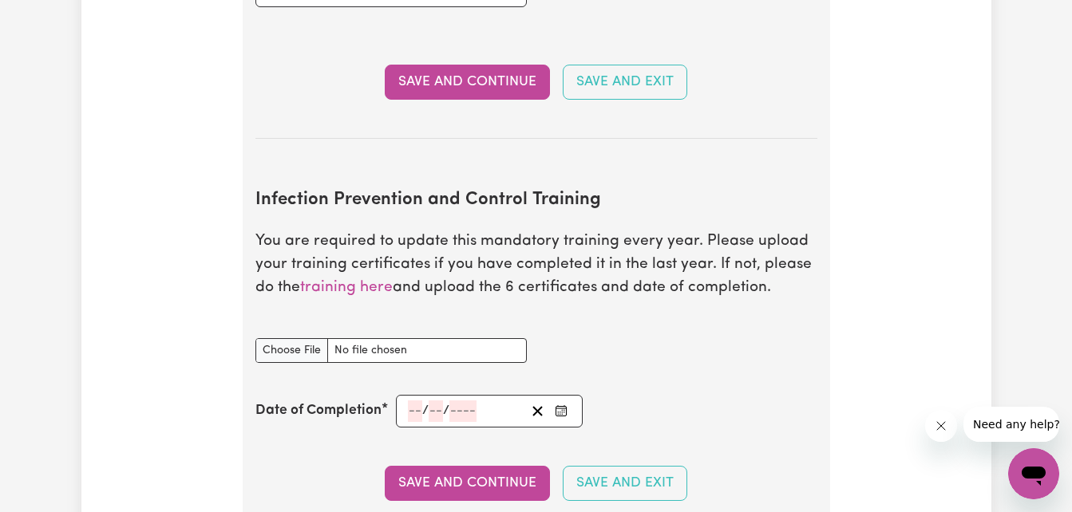
scroll to position [2236, 0]
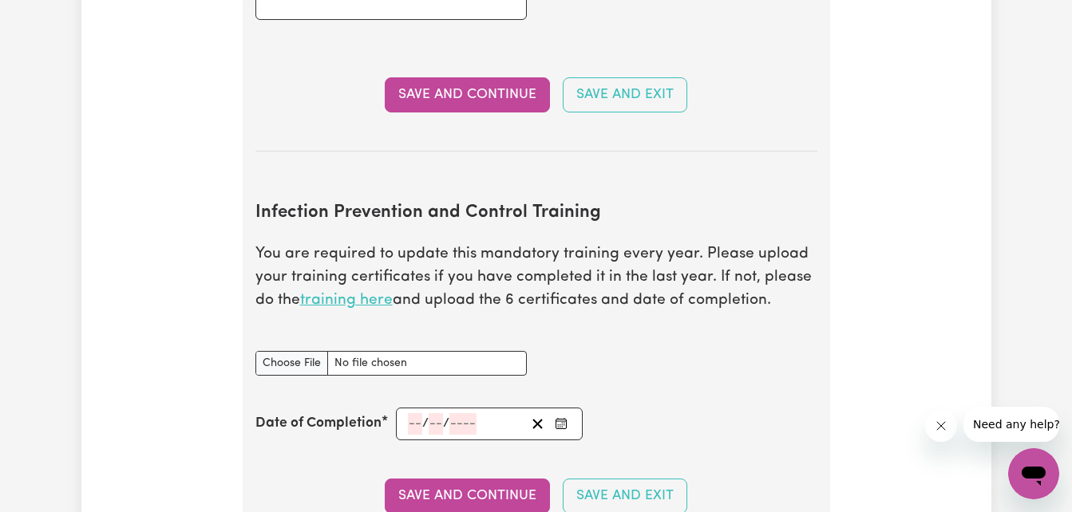
click at [318, 308] on link "training here" at bounding box center [346, 300] width 93 height 15
